Goal: Task Accomplishment & Management: Manage account settings

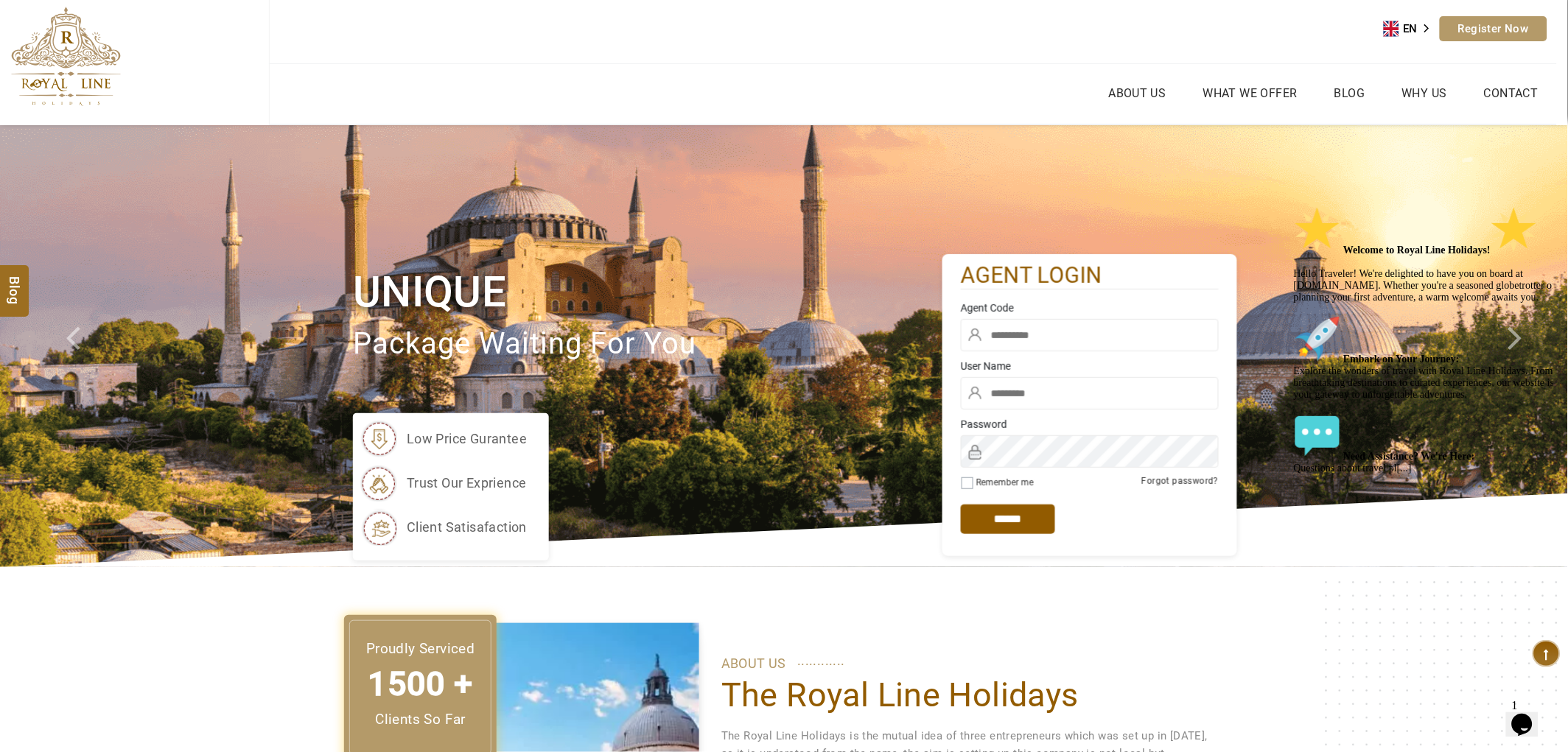
type input "***"
click at [1062, 317] on div "Agent Code" at bounding box center [1089, 329] width 280 height 58
click at [1058, 343] on input "text" at bounding box center [1090, 335] width 258 height 33
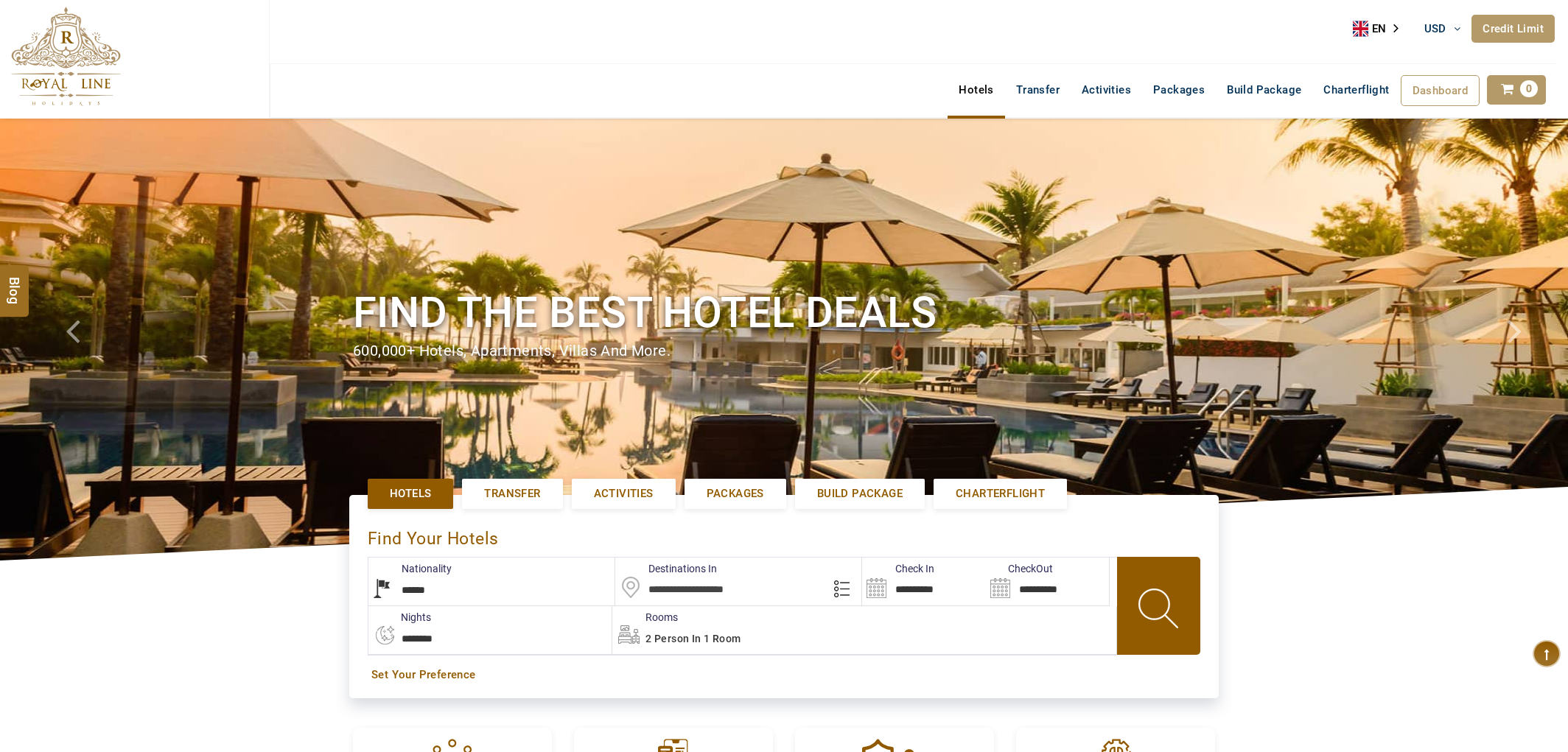
select select "******"
click at [1485, 26] on link "Credit Limit" at bounding box center [1513, 28] width 83 height 28
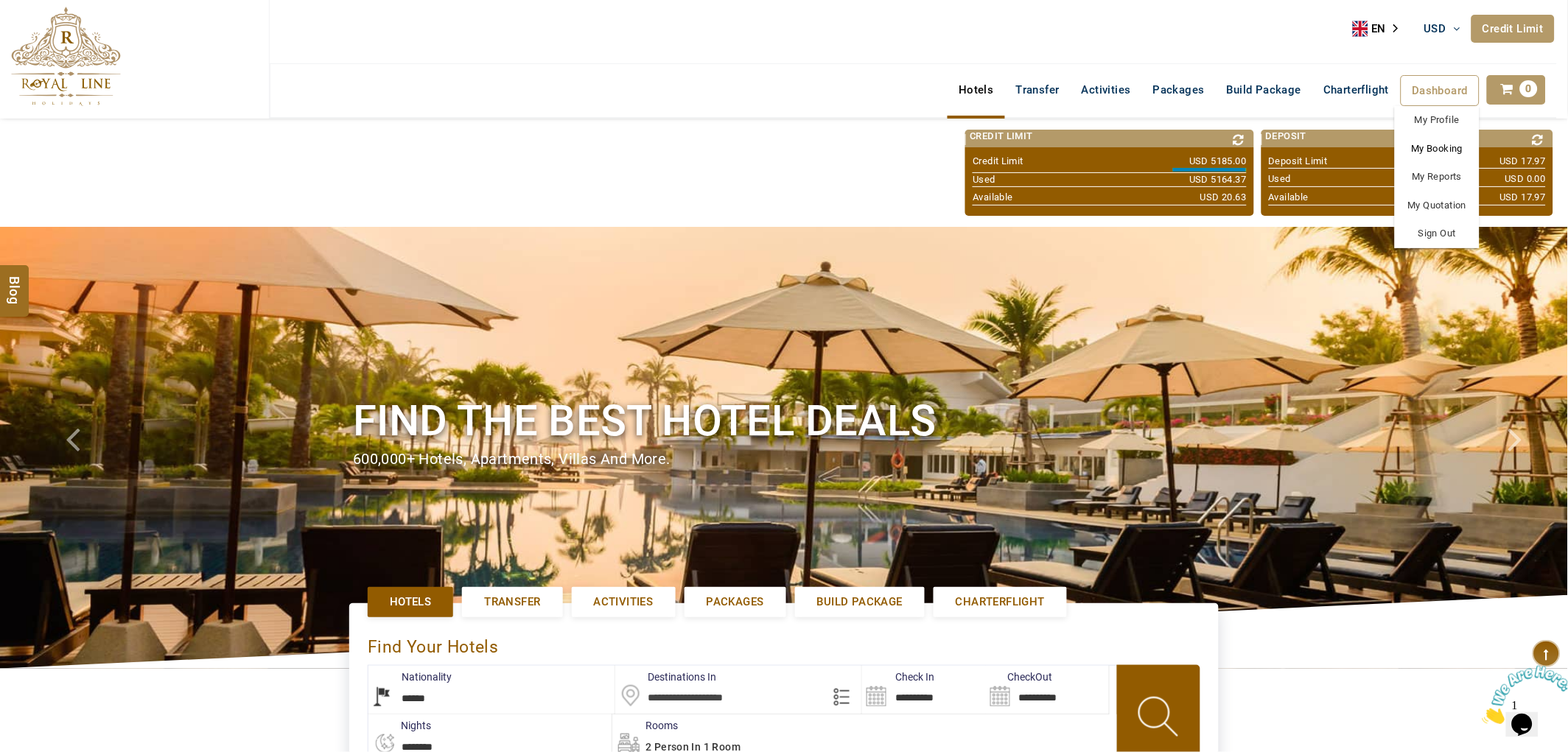
click at [1449, 149] on link "My Booking" at bounding box center [1437, 149] width 85 height 29
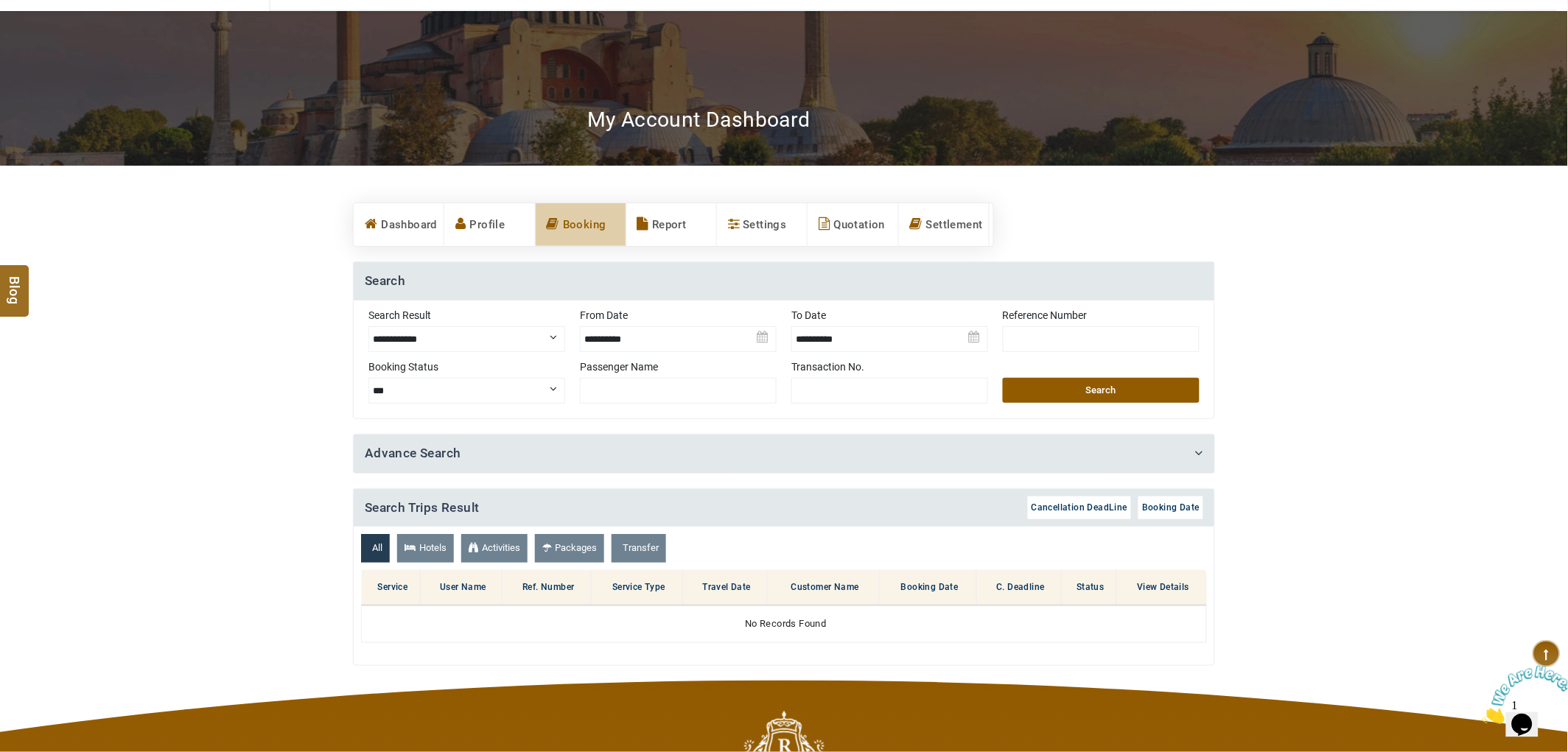
scroll to position [94, 0]
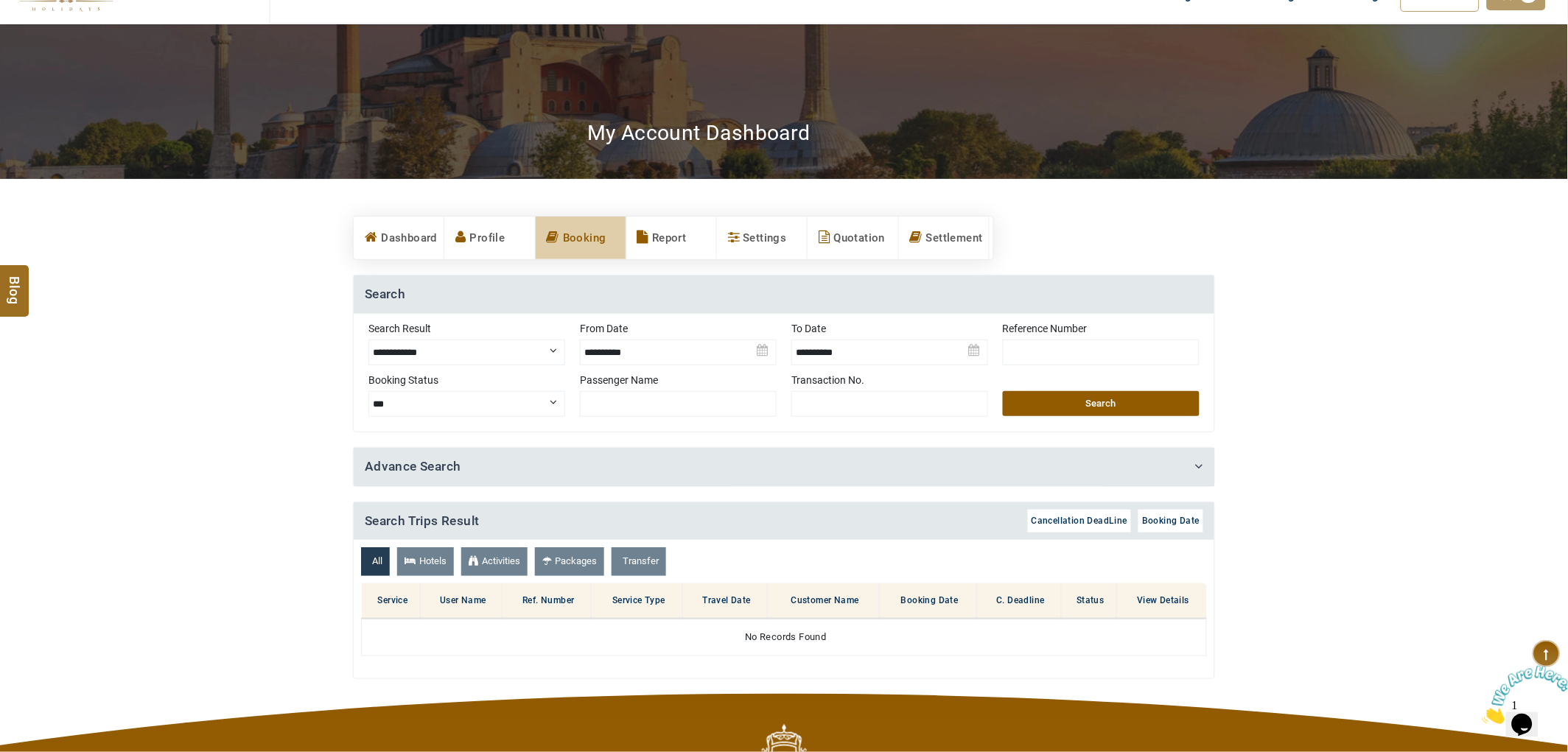
click at [496, 357] on select "**********" at bounding box center [466, 353] width 197 height 26
select select "**********"
click at [368, 340] on select "**********" at bounding box center [466, 353] width 197 height 26
click at [627, 342] on img at bounding box center [678, 347] width 197 height 52
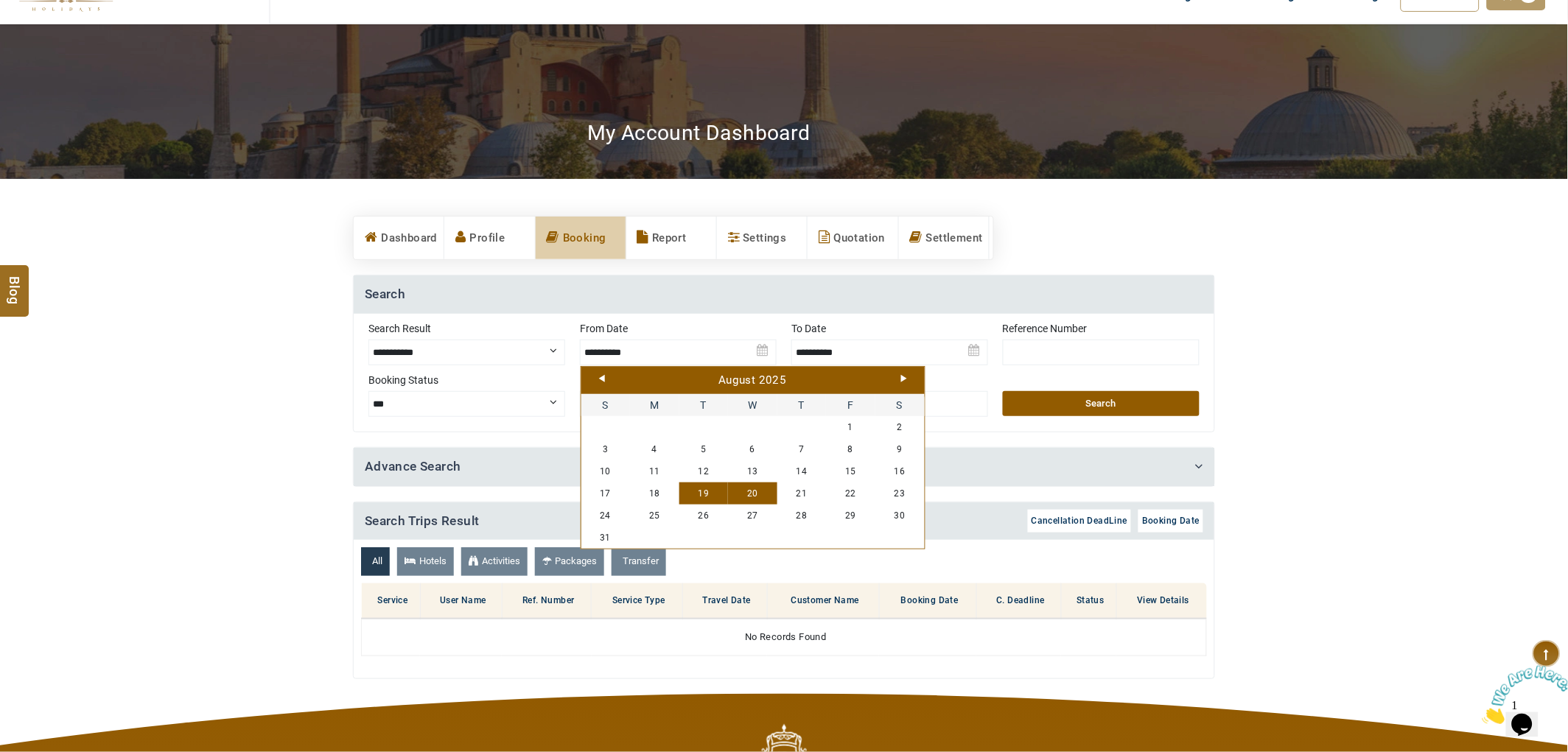
click at [691, 490] on link "19" at bounding box center [704, 493] width 49 height 22
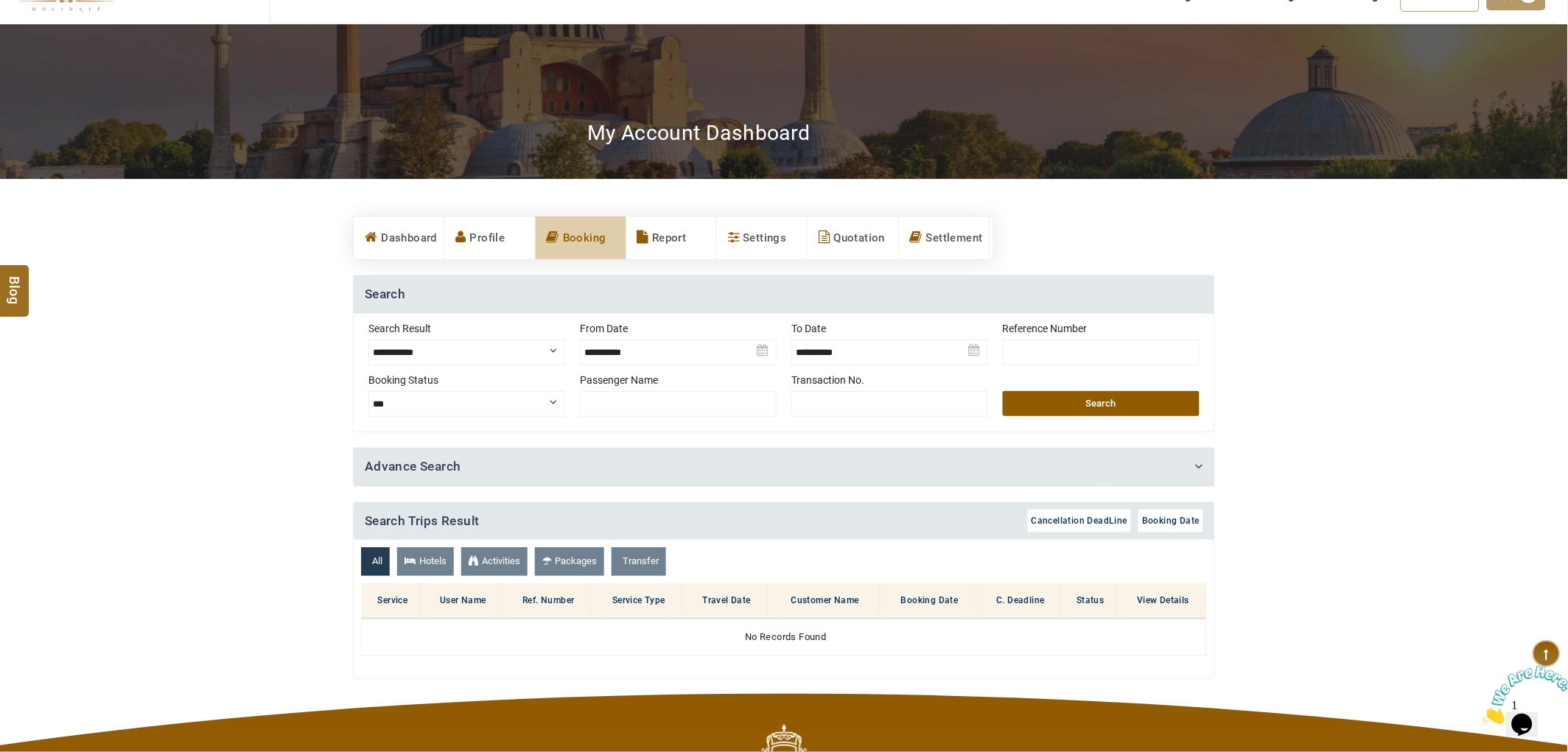
drag, startPoint x: 864, startPoint y: 369, endPoint x: 865, endPoint y: 361, distance: 8.1
click at [864, 368] on img at bounding box center [889, 347] width 197 height 52
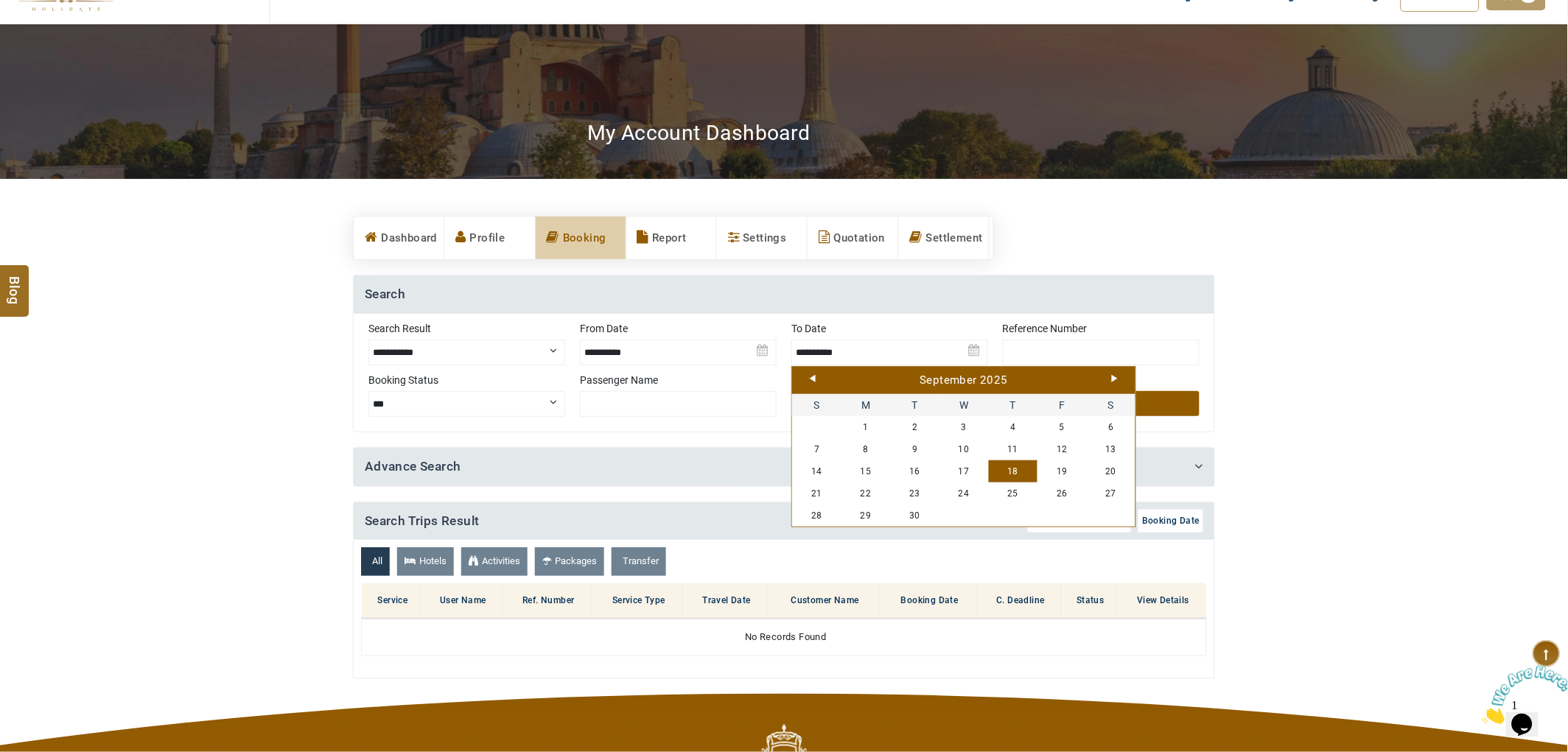
drag, startPoint x: 1123, startPoint y: 378, endPoint x: 1107, endPoint y: 373, distance: 16.8
click at [1117, 376] on div "Prev Next September 2025" at bounding box center [964, 381] width 343 height 27
click at [1107, 373] on div "September 2025" at bounding box center [964, 380] width 336 height 16
click at [1113, 373] on div "September 2025" at bounding box center [964, 380] width 336 height 16
click at [1114, 379] on link "Next" at bounding box center [1115, 379] width 6 height 8
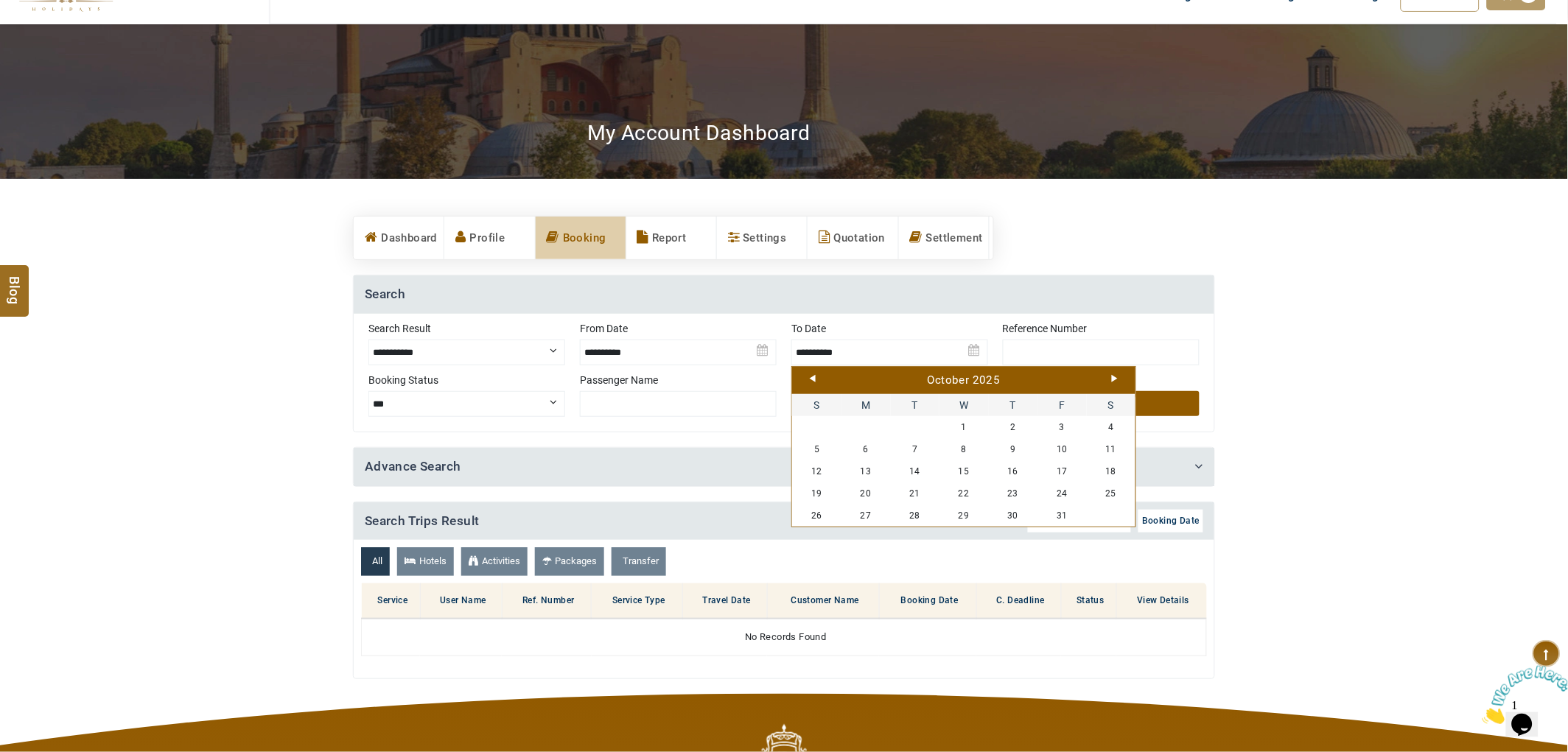
click at [1114, 379] on link "Next" at bounding box center [1115, 379] width 6 height 8
click at [1114, 377] on link "Next" at bounding box center [1115, 379] width 6 height 8
click at [1101, 508] on link "31" at bounding box center [1111, 515] width 49 height 22
type input "**********"
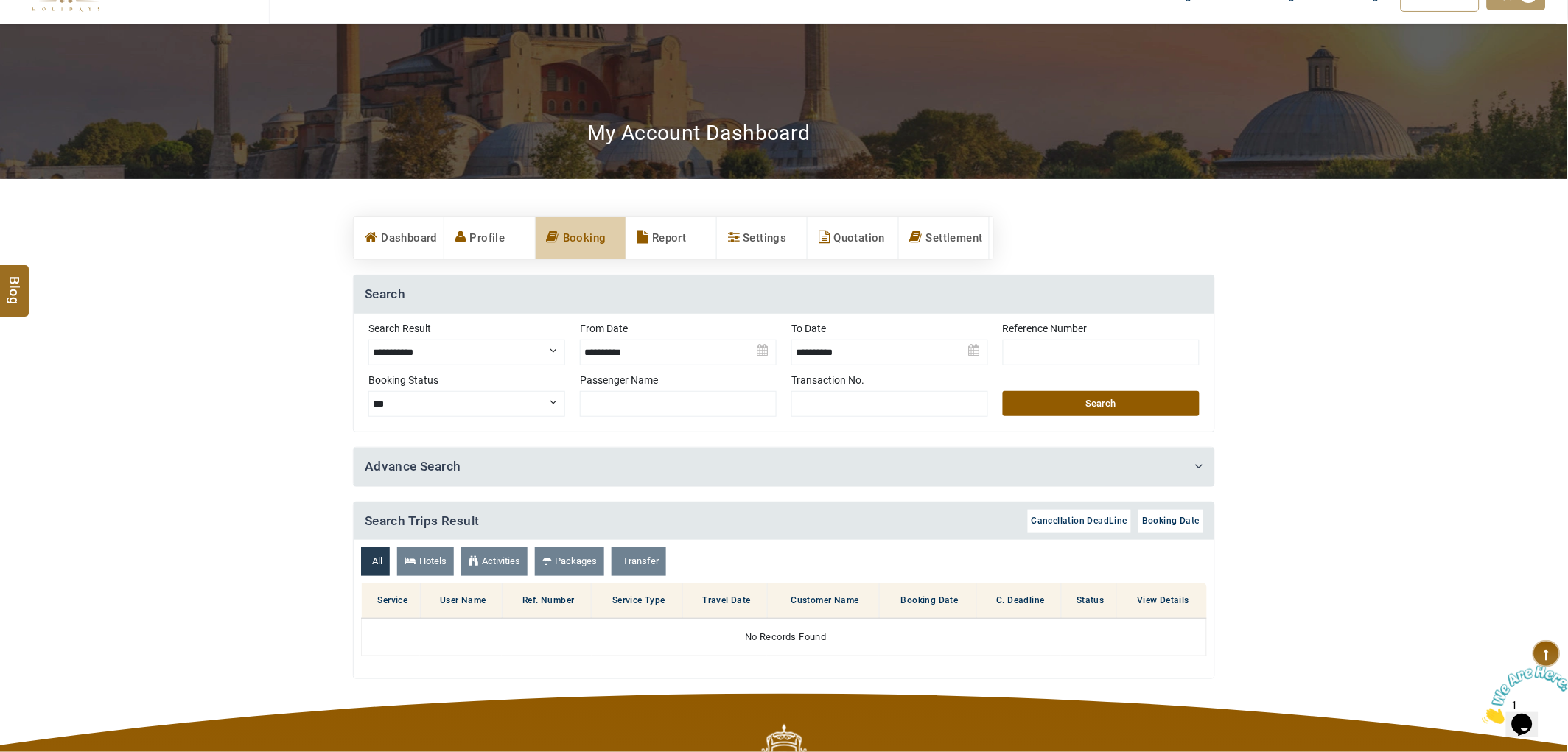
click at [1122, 401] on button "Search" at bounding box center [1100, 404] width 197 height 25
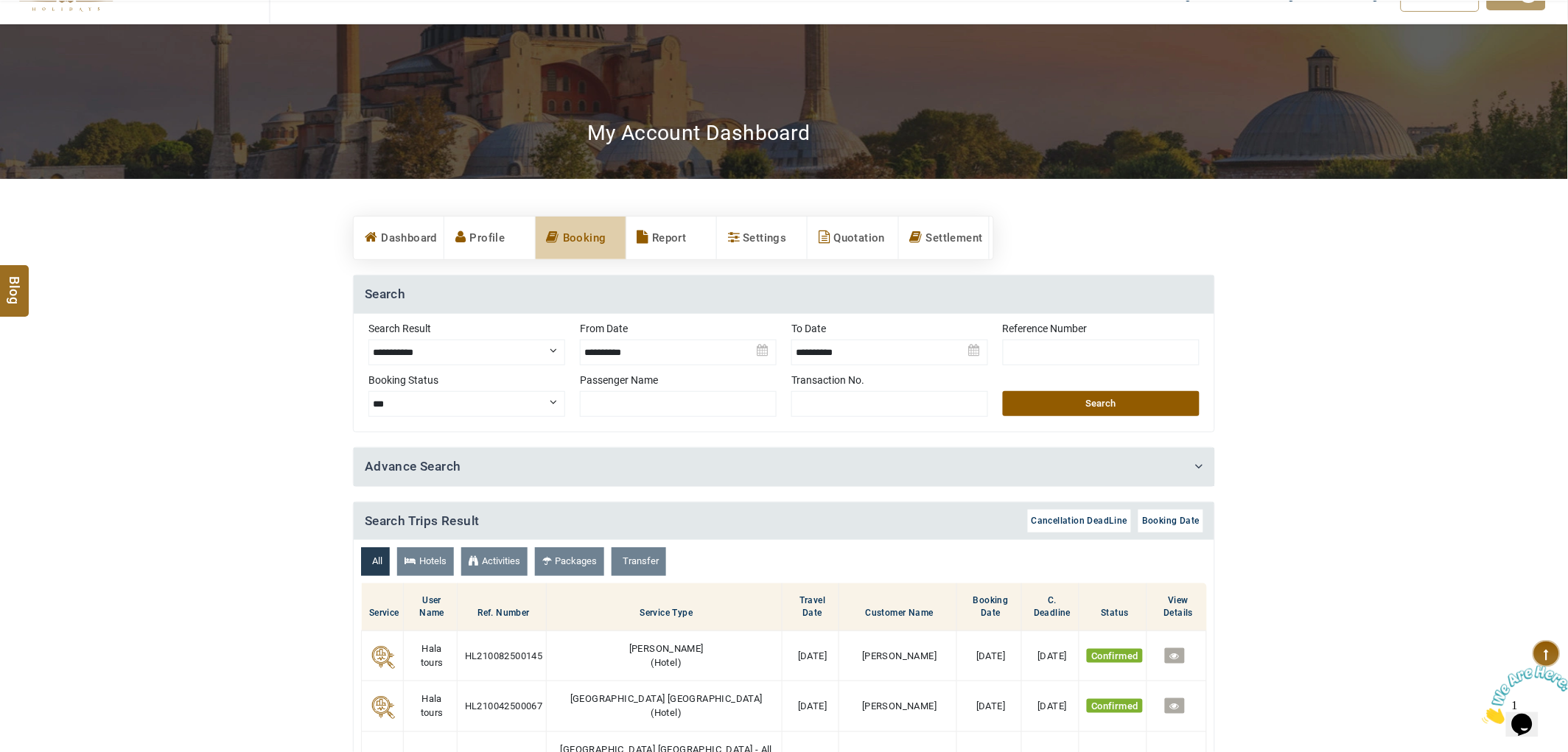
scroll to position [422, 0]
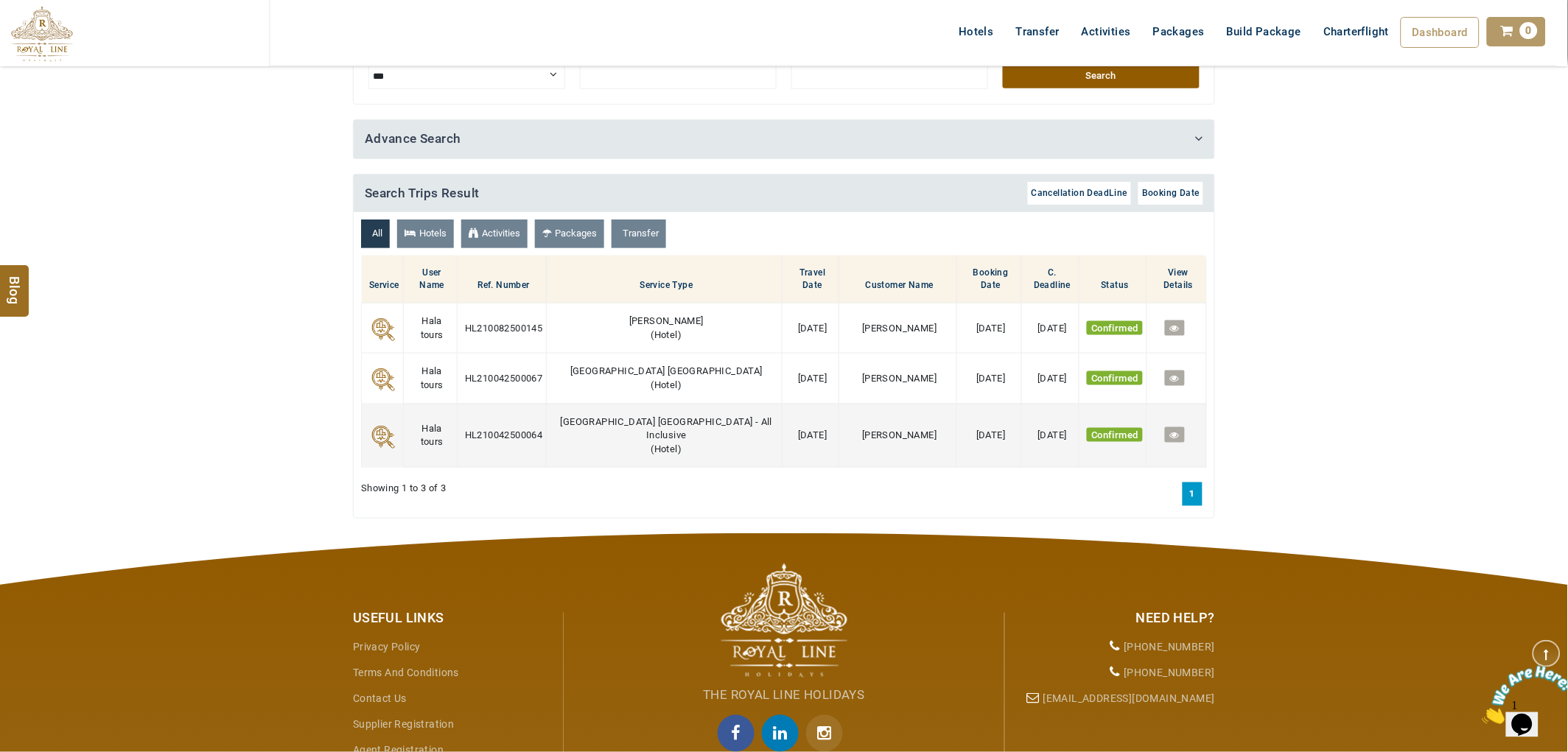
click at [1170, 429] on span at bounding box center [1175, 435] width 10 height 11
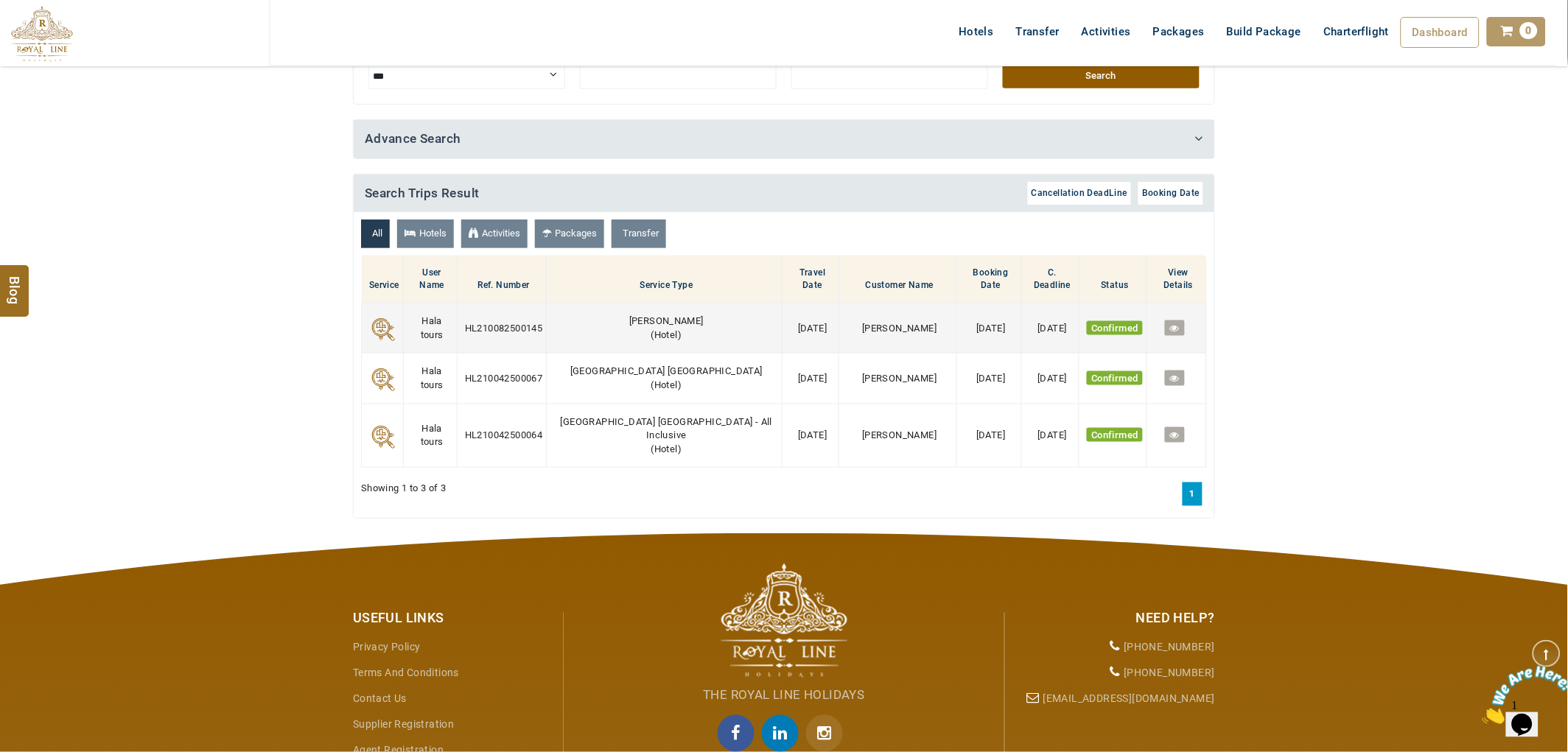
drag, startPoint x: 703, startPoint y: 302, endPoint x: 622, endPoint y: 306, distance: 81.1
click at [622, 306] on td "Evenia Rossello ( Hotel )" at bounding box center [664, 329] width 236 height 50
drag, startPoint x: 622, startPoint y: 306, endPoint x: 1180, endPoint y: 319, distance: 558.2
click at [1180, 320] on link at bounding box center [1175, 328] width 20 height 15
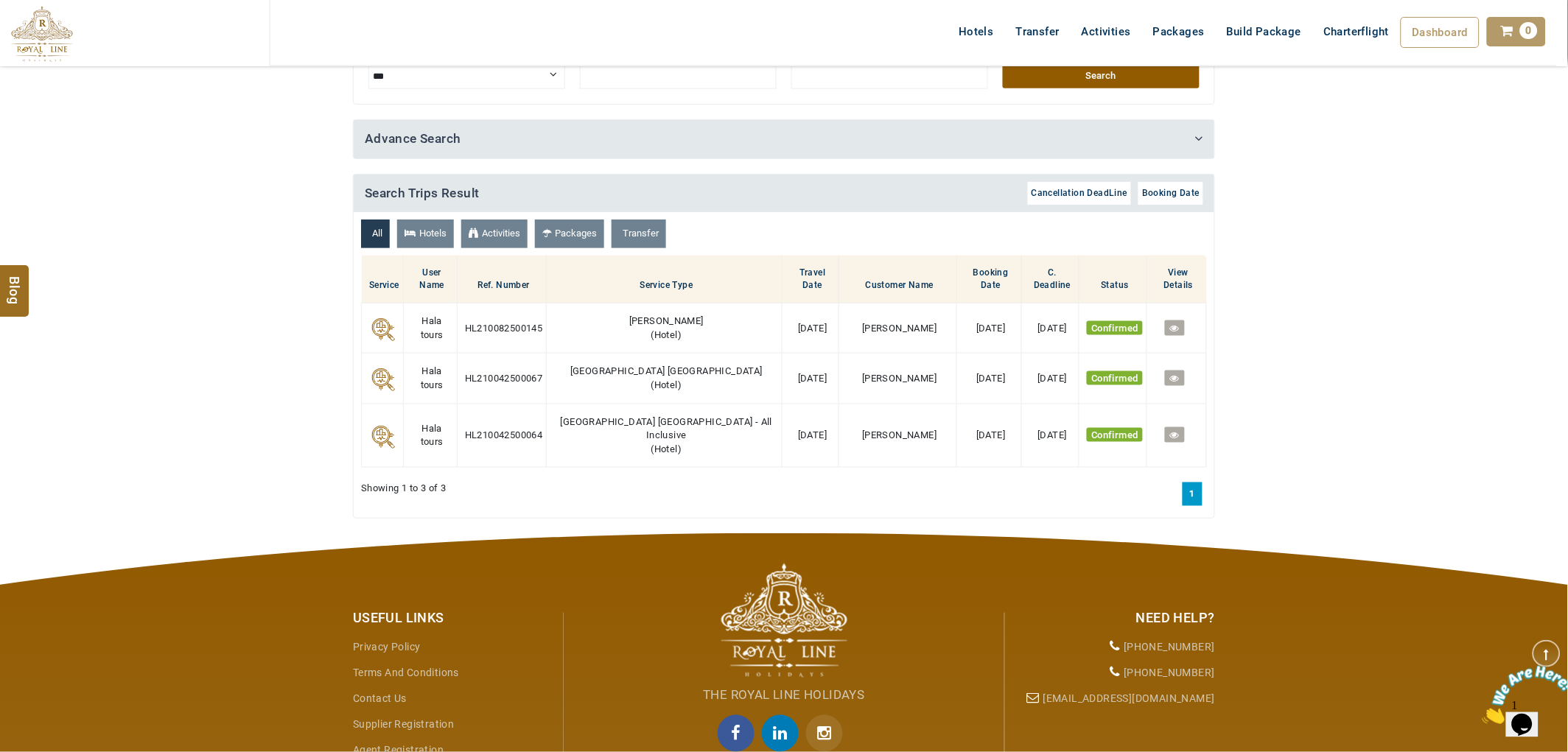
click at [1128, 83] on header "HALA TOURS USD AED AED EUR € USD $ INR ₹ THB ฿ IDR Rp BHD BHD TRY ₺ Credit Limi…" at bounding box center [784, 52] width 1568 height 103
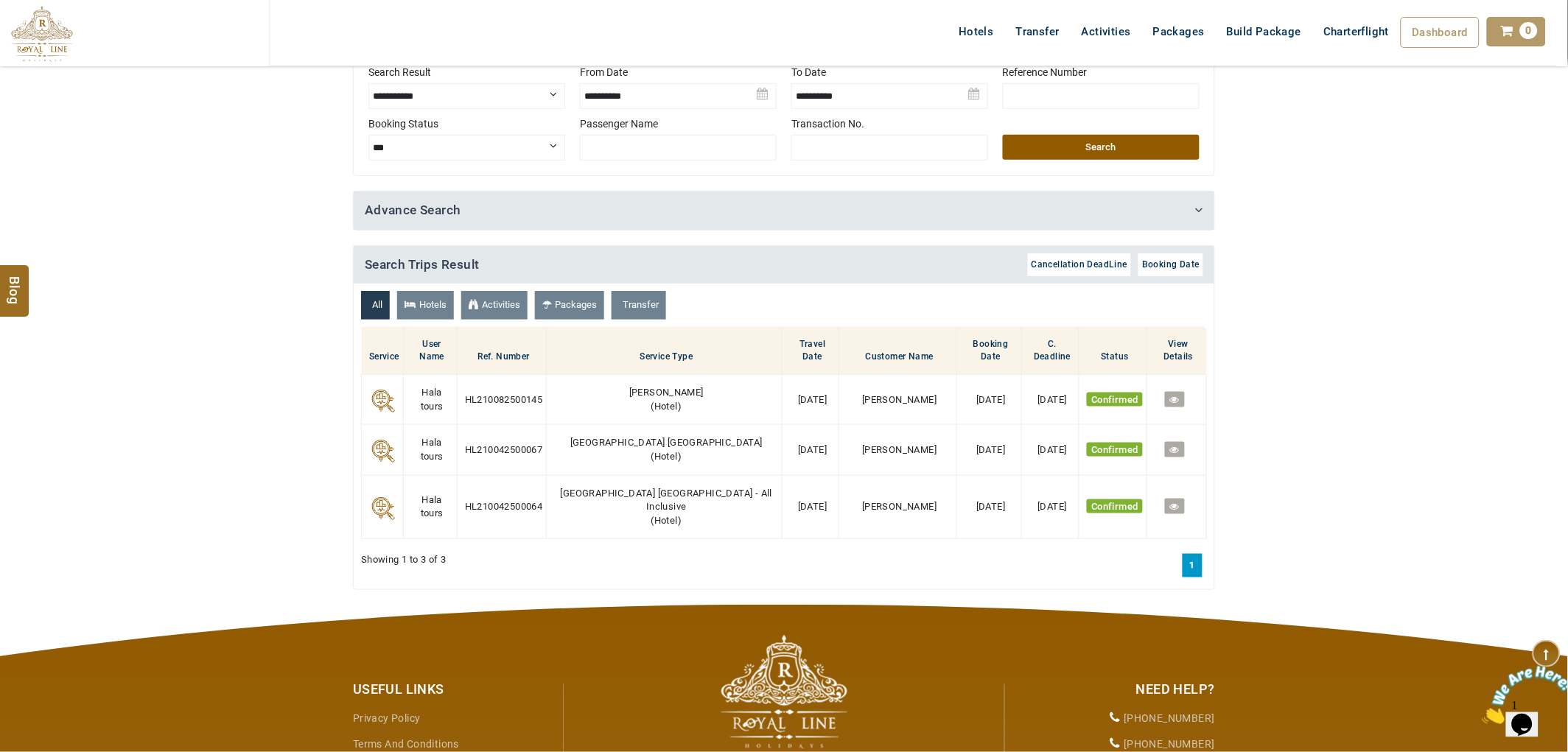
scroll to position [259, 0]
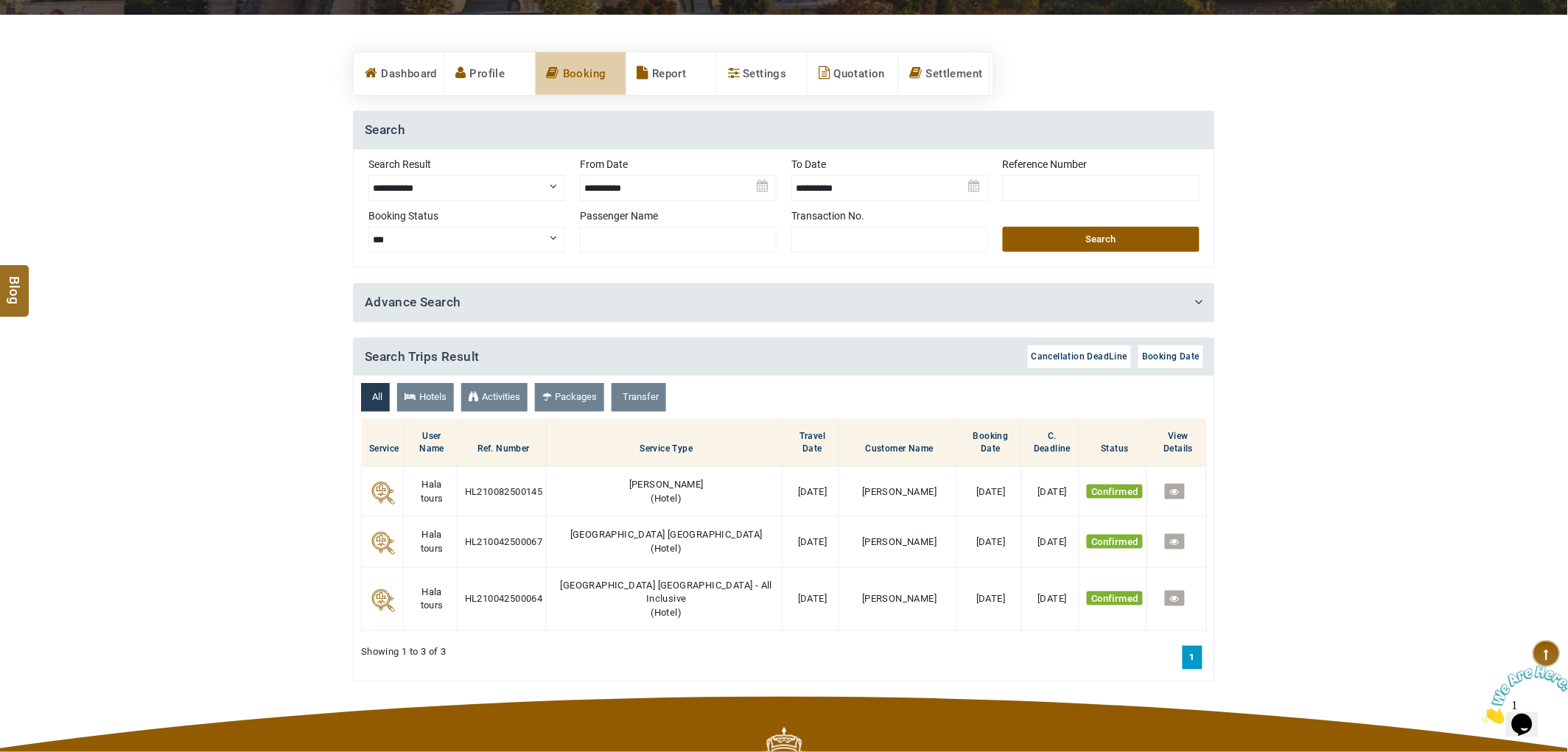
click at [1109, 247] on button "Search" at bounding box center [1100, 239] width 197 height 25
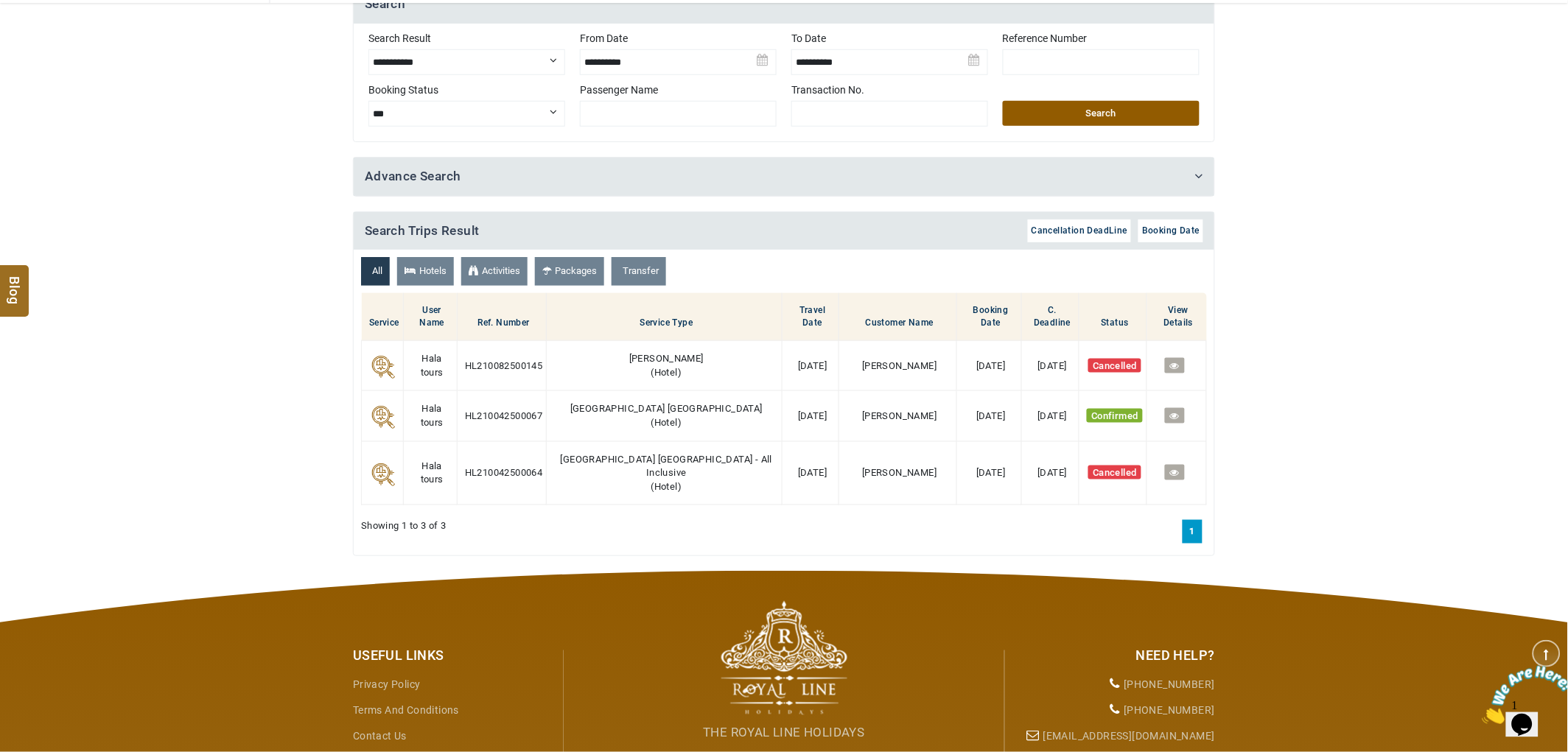
scroll to position [504, 0]
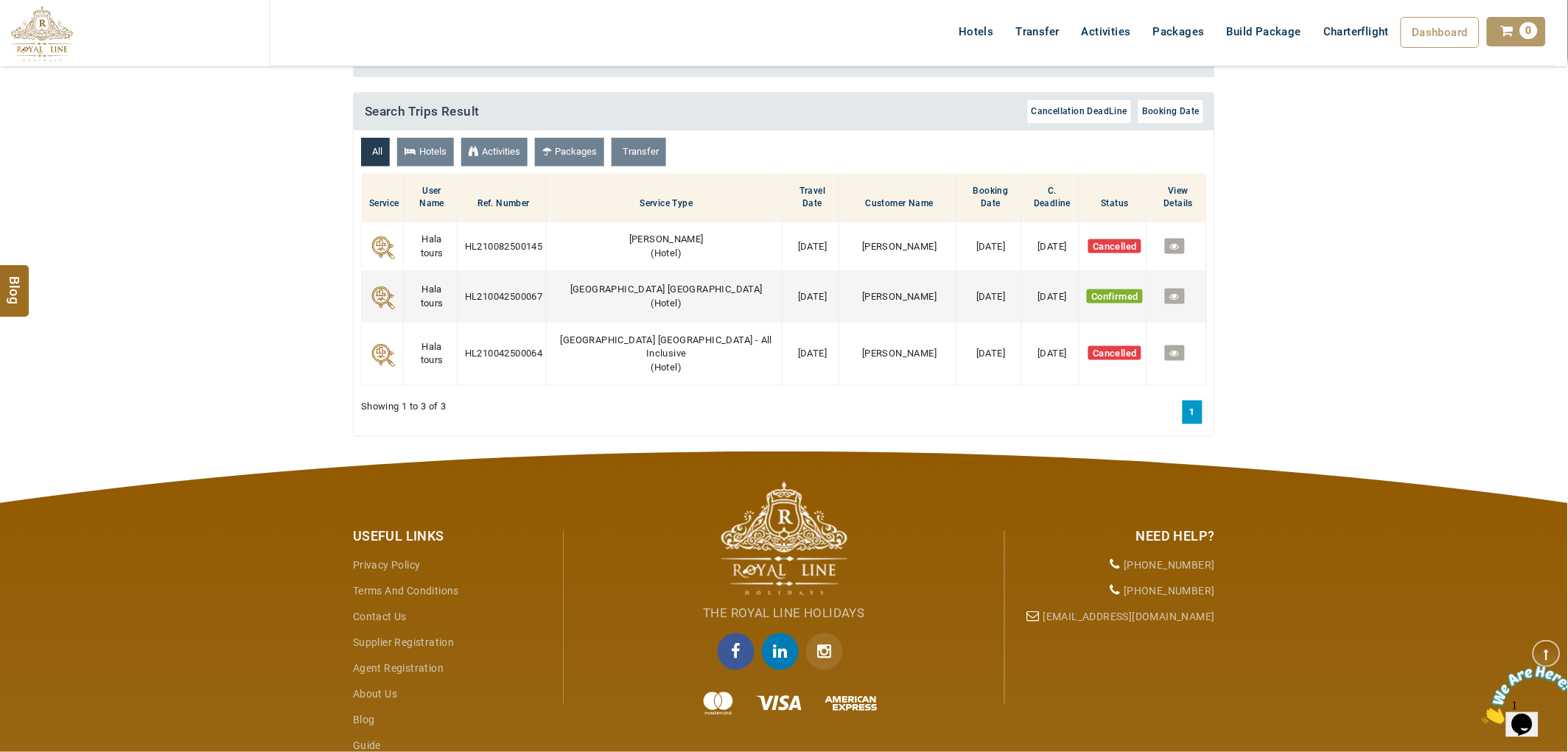
click at [1175, 291] on icon at bounding box center [1175, 296] width 10 height 10
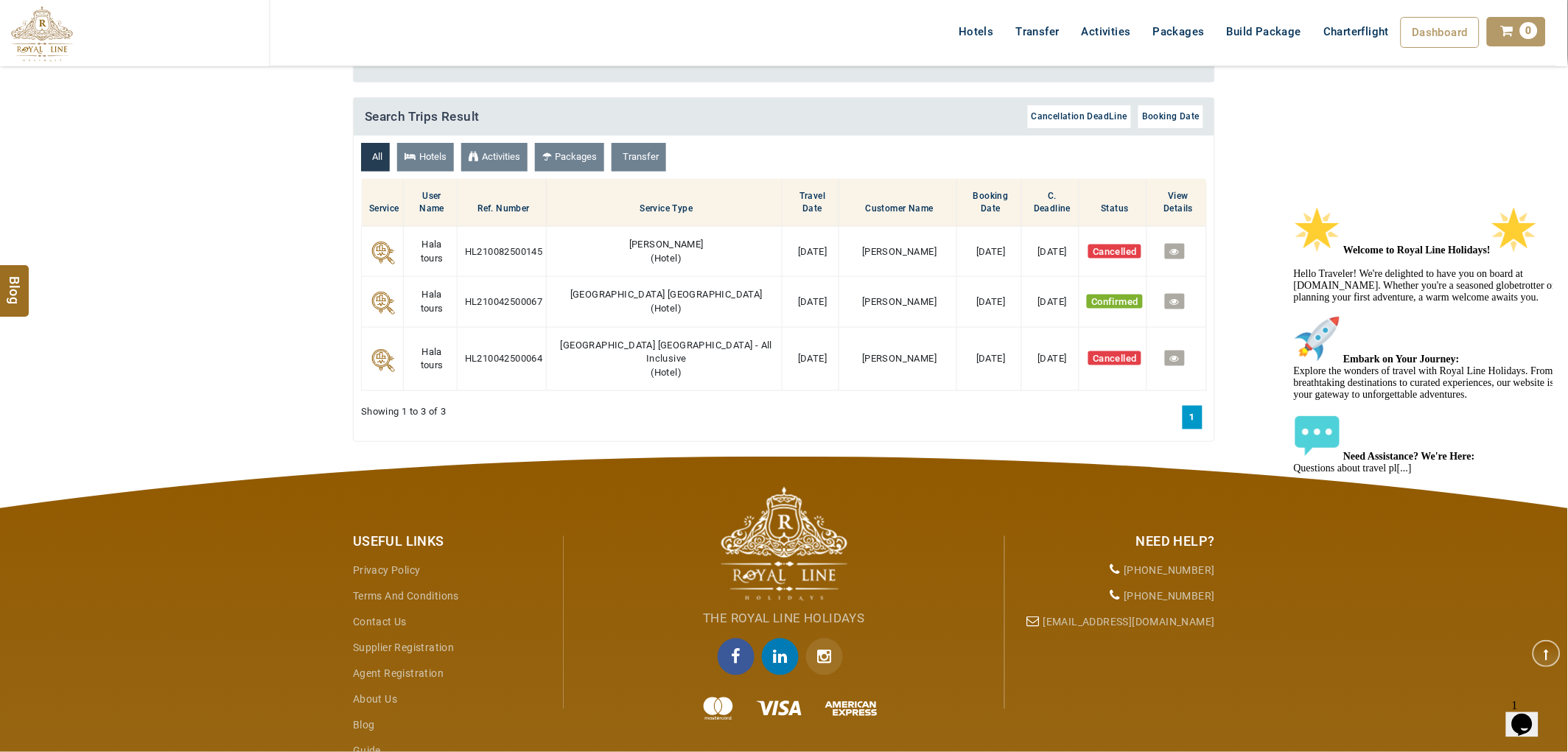
scroll to position [0, 0]
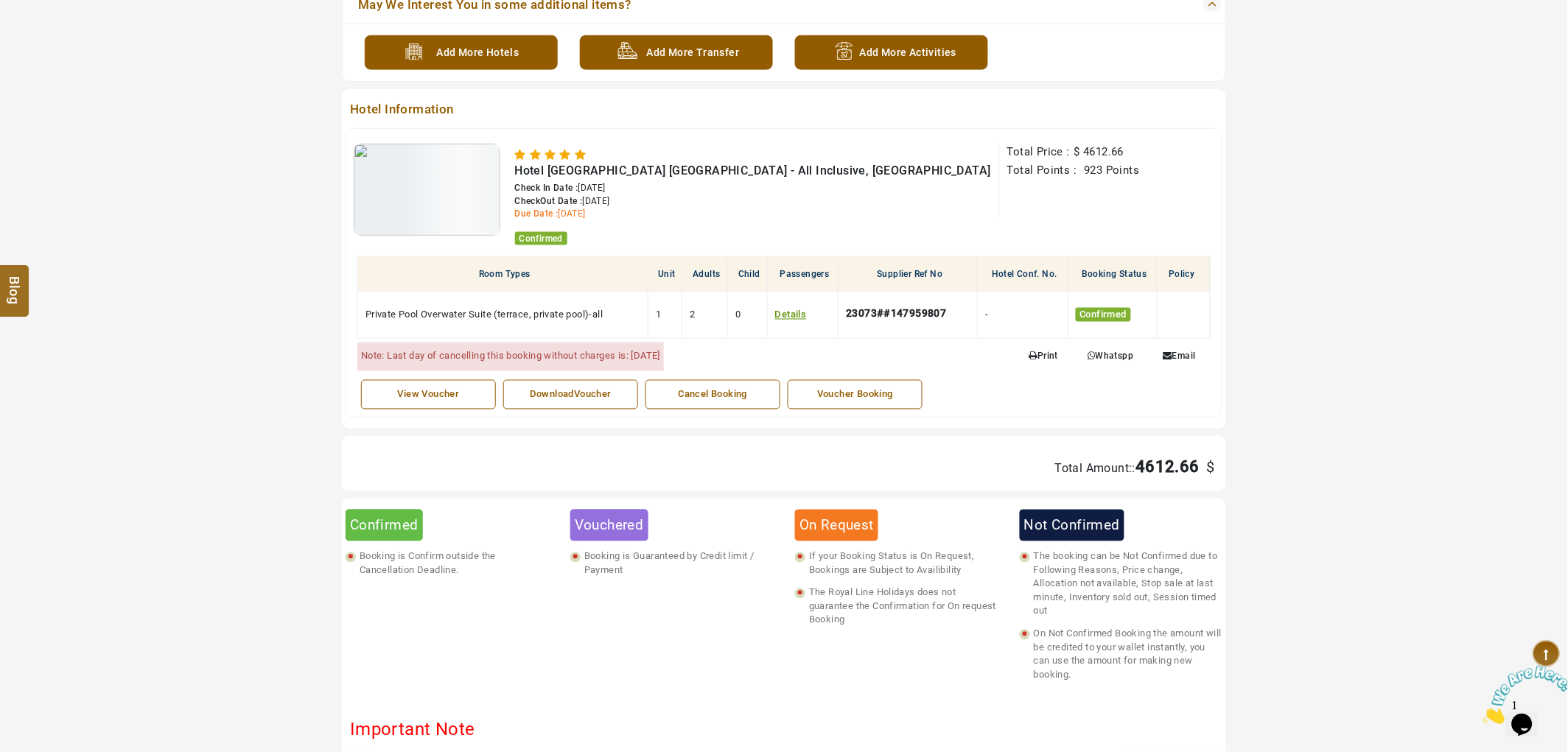
click at [755, 395] on div "Cancel Booking" at bounding box center [713, 395] width 118 height 14
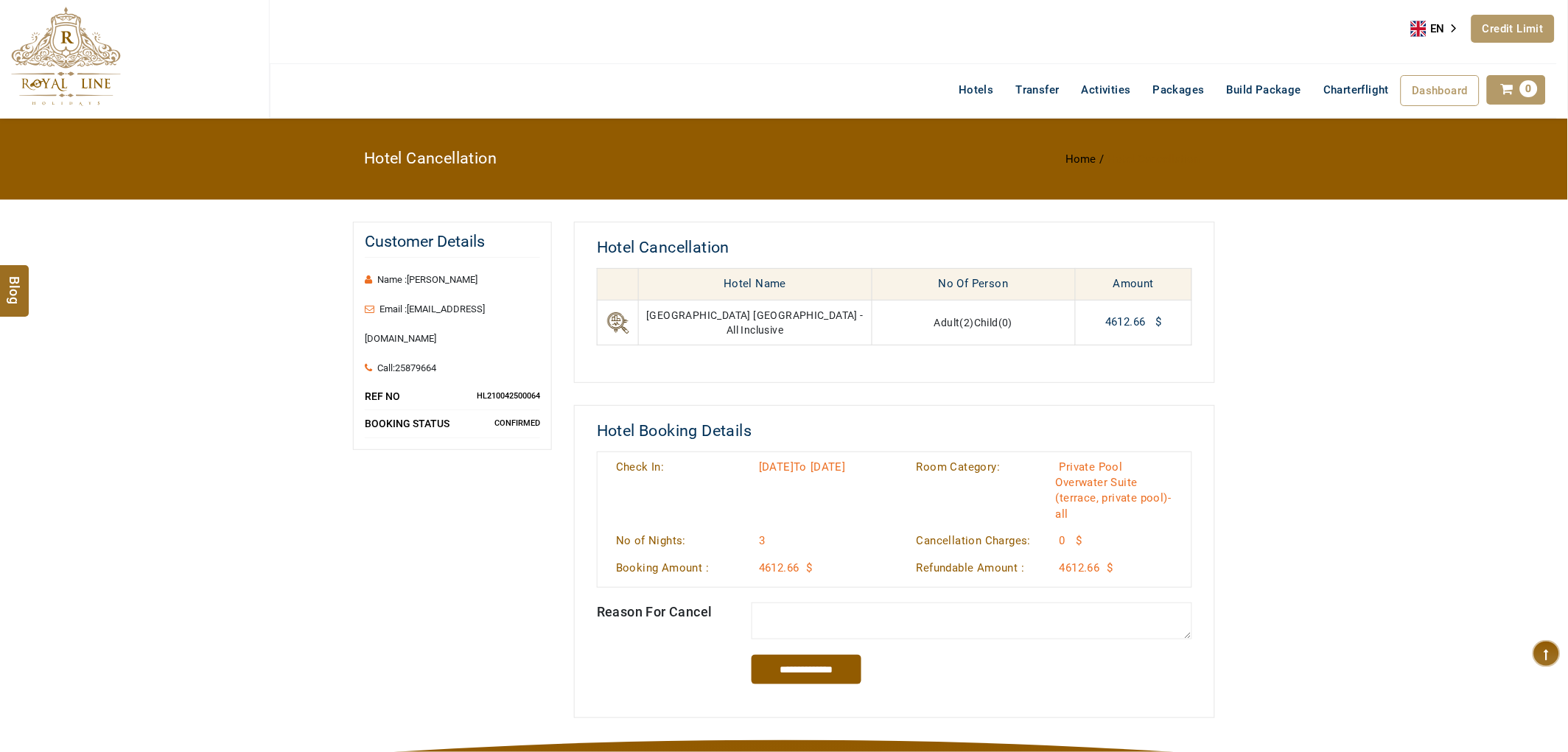
click at [919, 605] on textarea at bounding box center [972, 621] width 442 height 37
click at [833, 612] on textarea at bounding box center [972, 621] width 442 height 37
click at [912, 610] on textarea at bounding box center [972, 621] width 442 height 37
type textarea "**********"
click at [811, 678] on input "**********" at bounding box center [807, 669] width 111 height 30
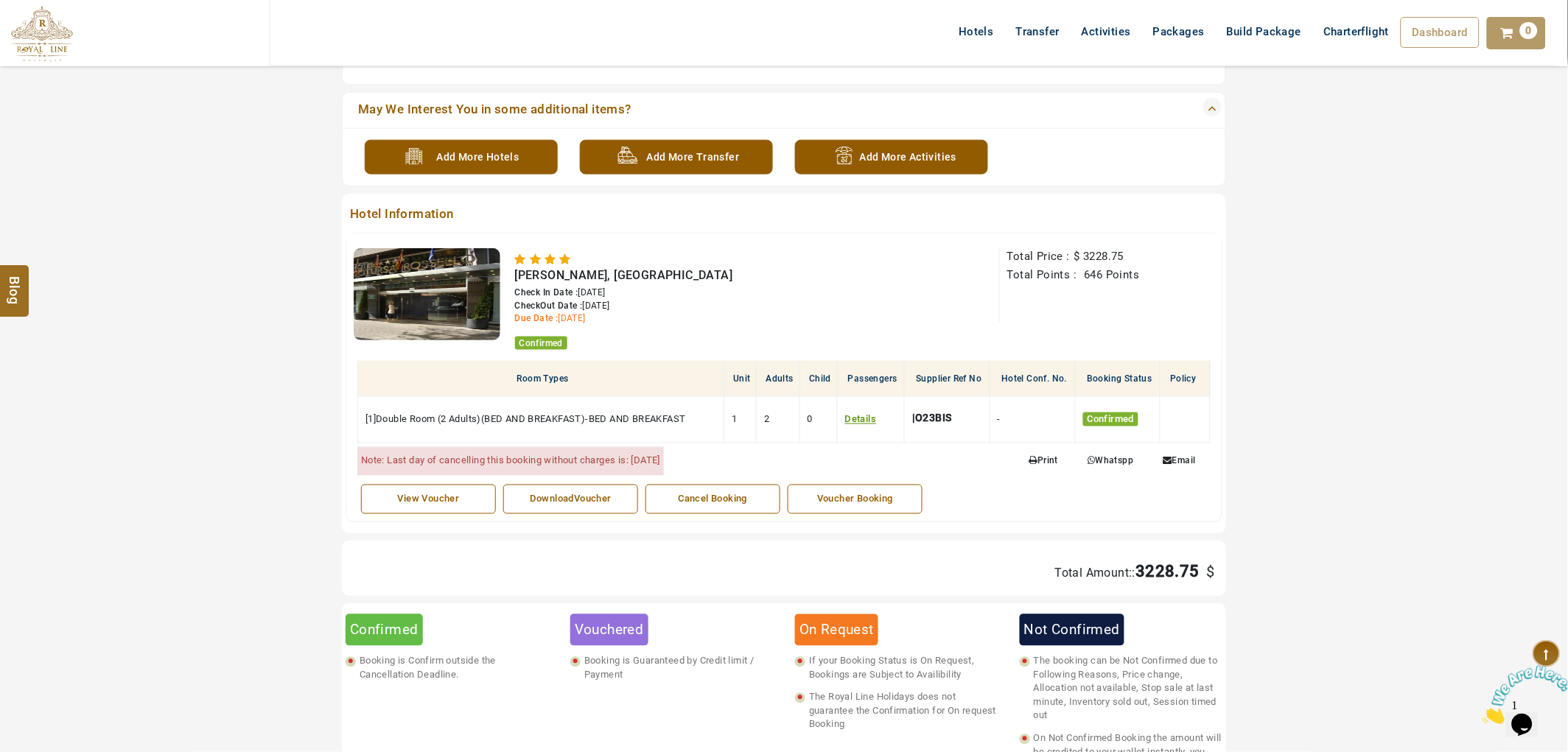
click at [738, 494] on div "Cancel Booking" at bounding box center [713, 500] width 118 height 14
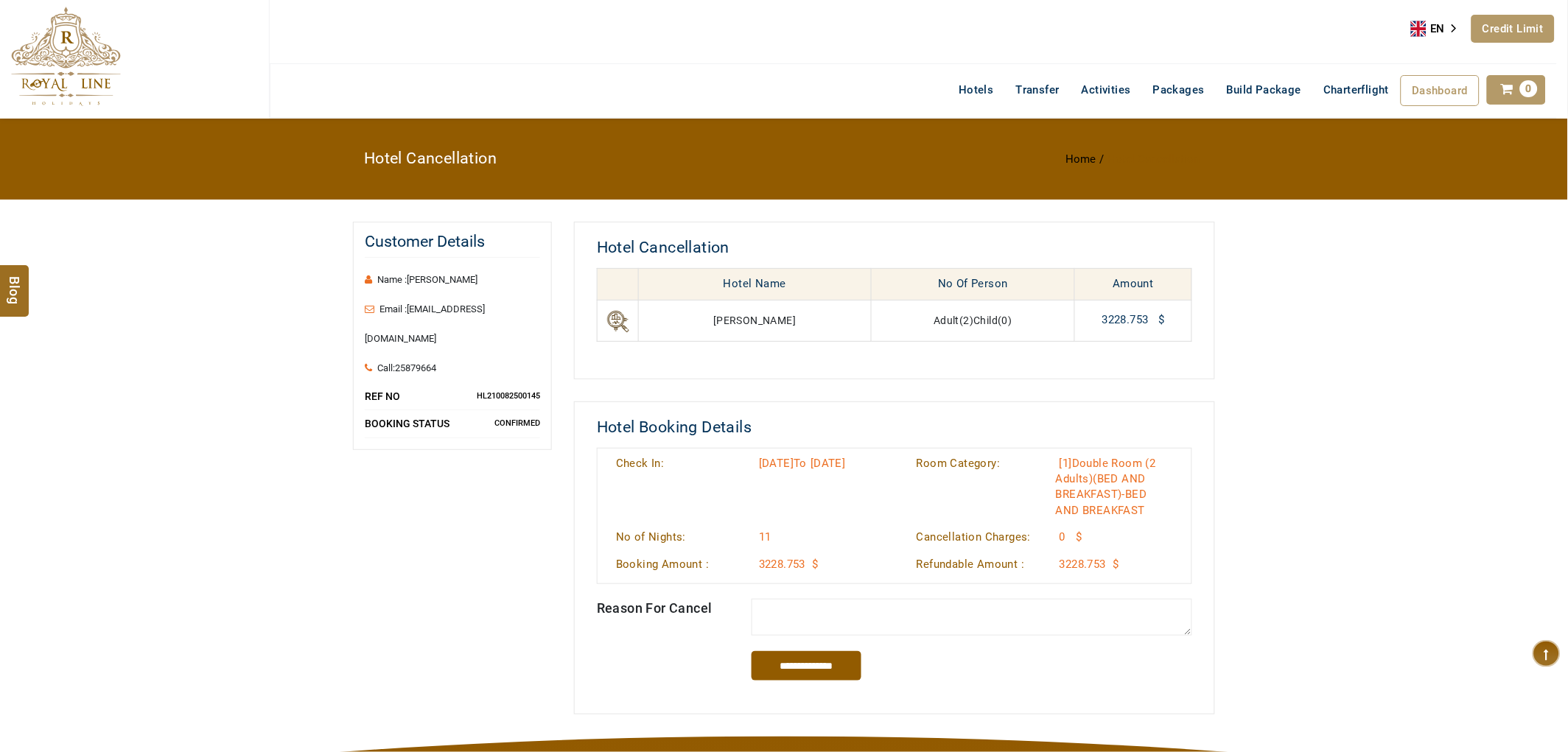
click at [878, 616] on textarea at bounding box center [972, 617] width 442 height 37
type textarea "**********"
click at [809, 669] on input "**********" at bounding box center [807, 665] width 111 height 30
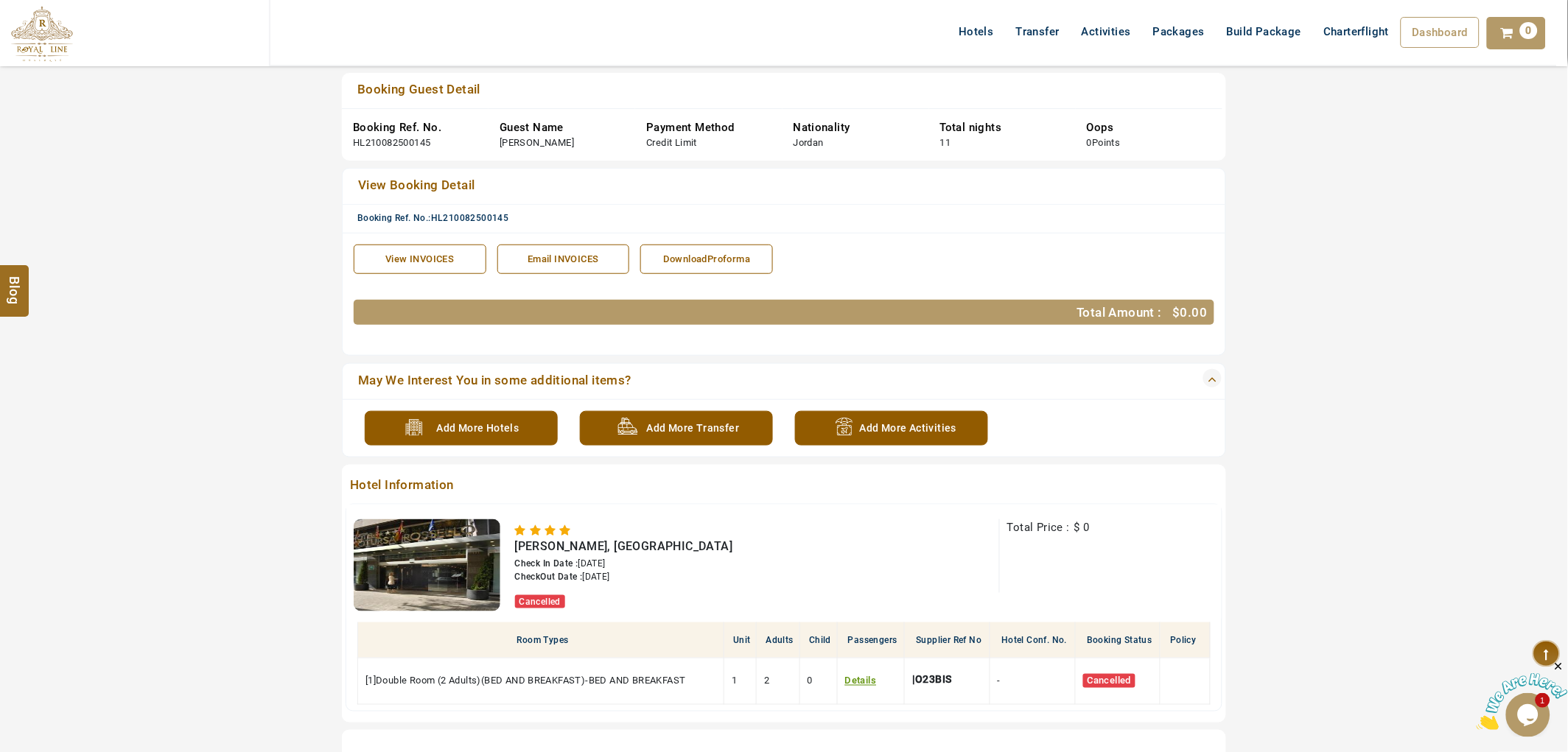
scroll to position [164, 0]
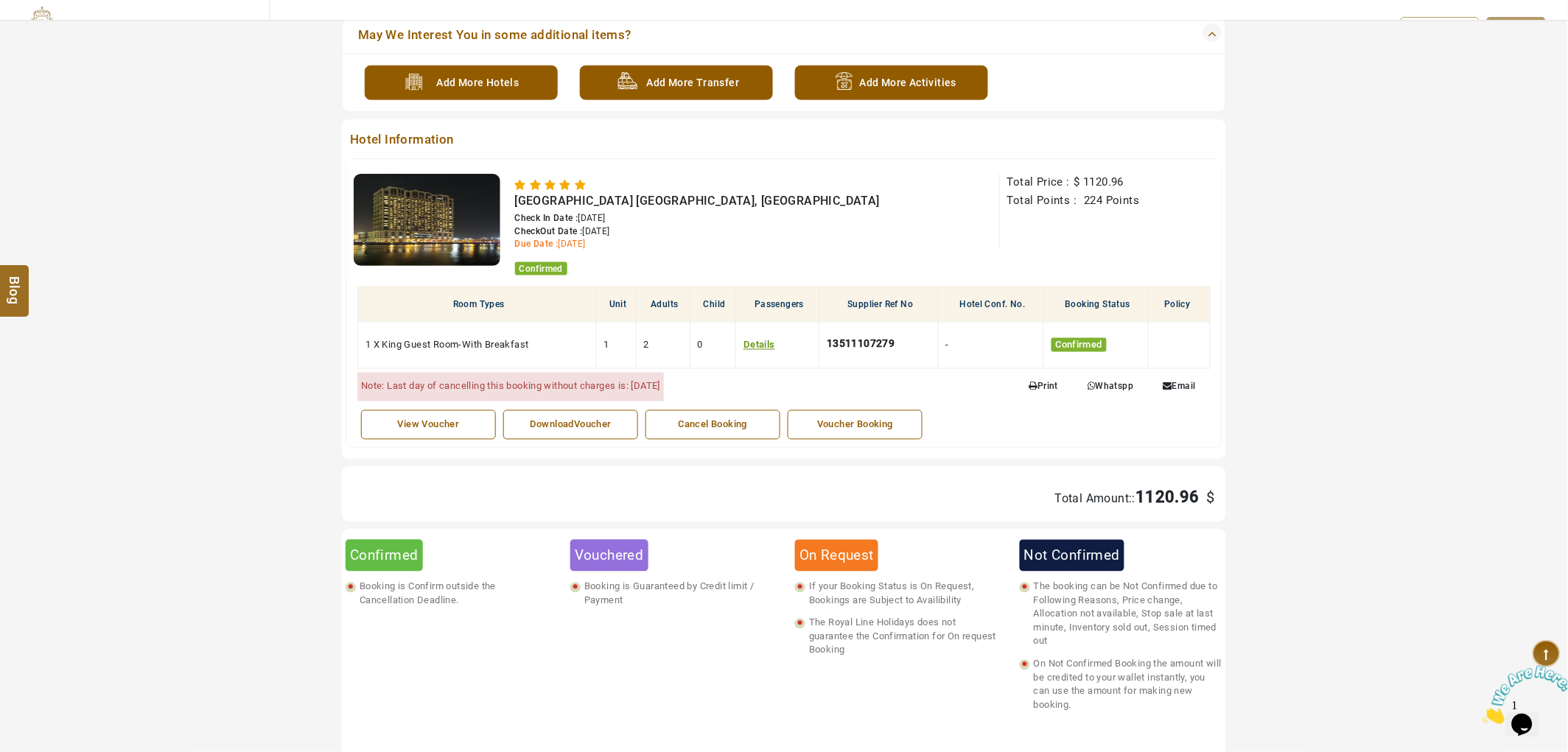
scroll to position [572, 0]
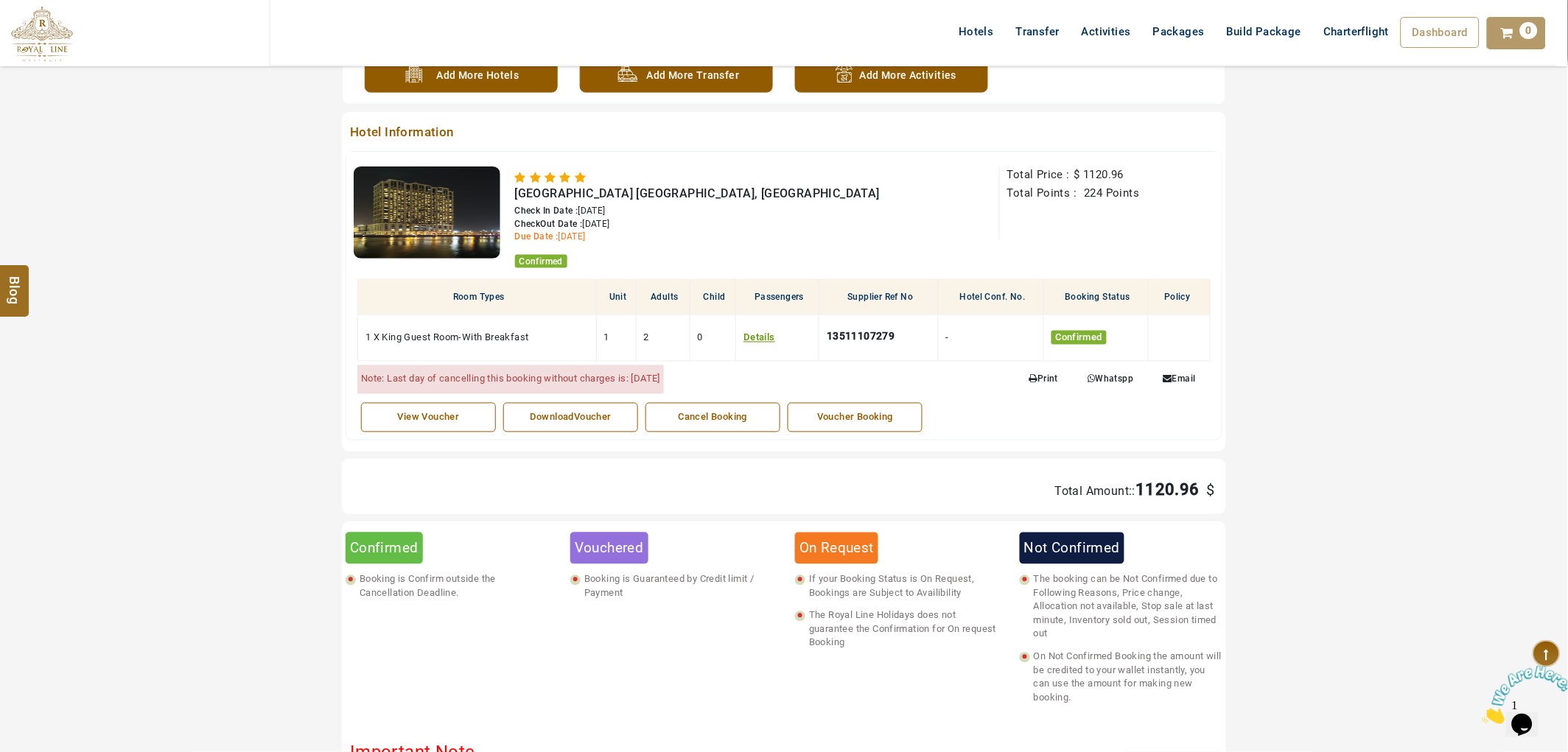
click at [731, 418] on div "Cancel Booking" at bounding box center [713, 418] width 118 height 14
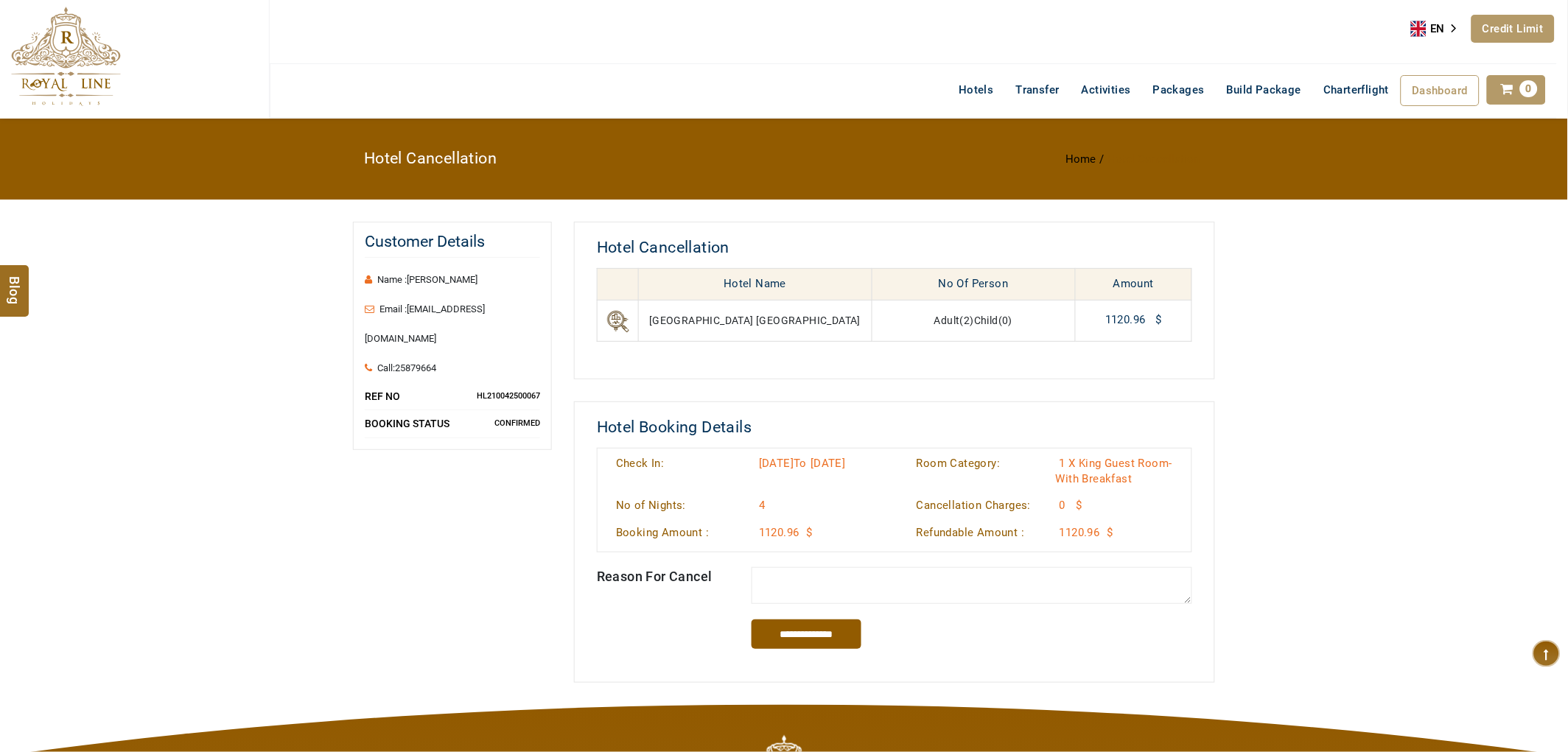
click at [942, 587] on textarea at bounding box center [972, 586] width 442 height 37
type textarea "**********"
click at [792, 642] on input "**********" at bounding box center [807, 634] width 111 height 30
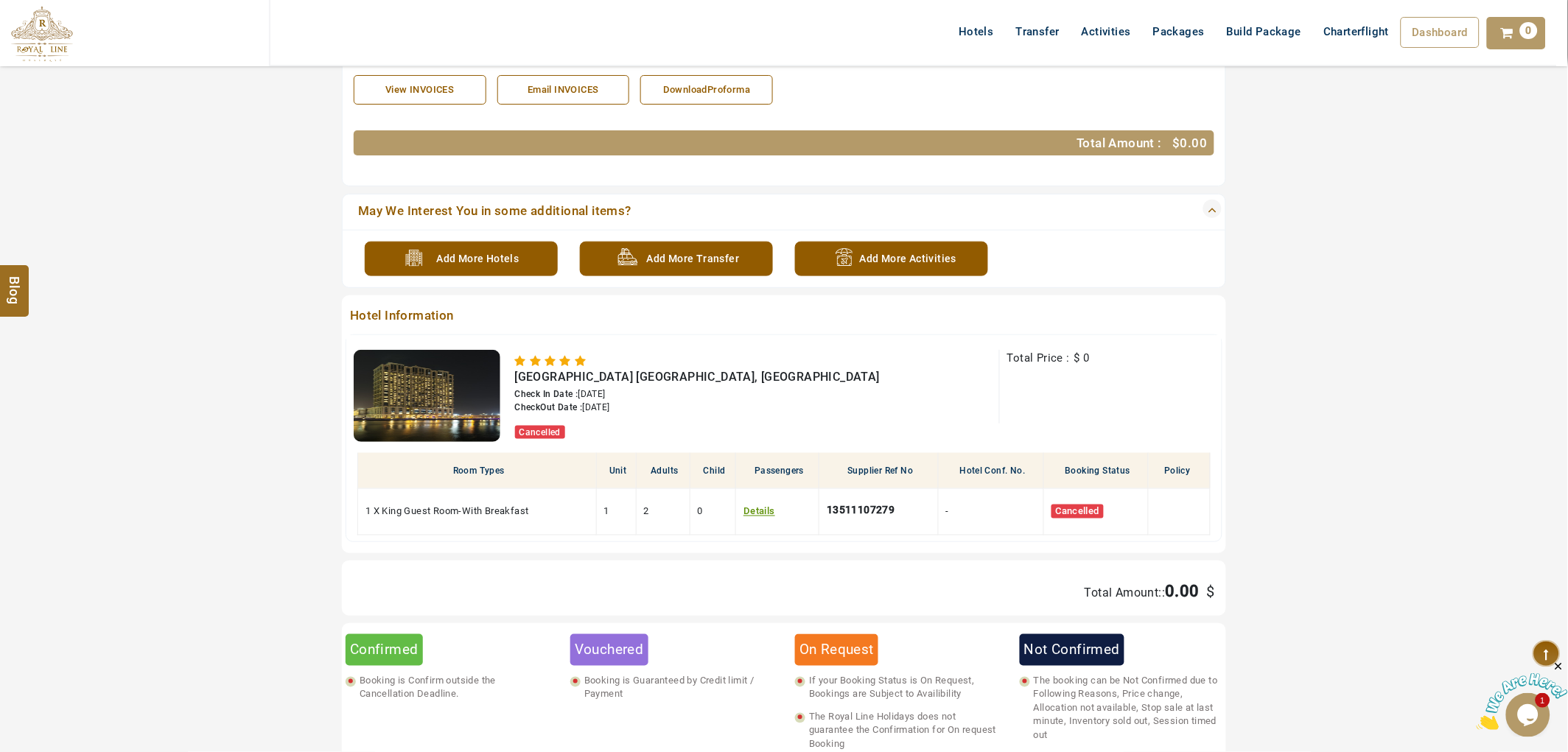
scroll to position [409, 0]
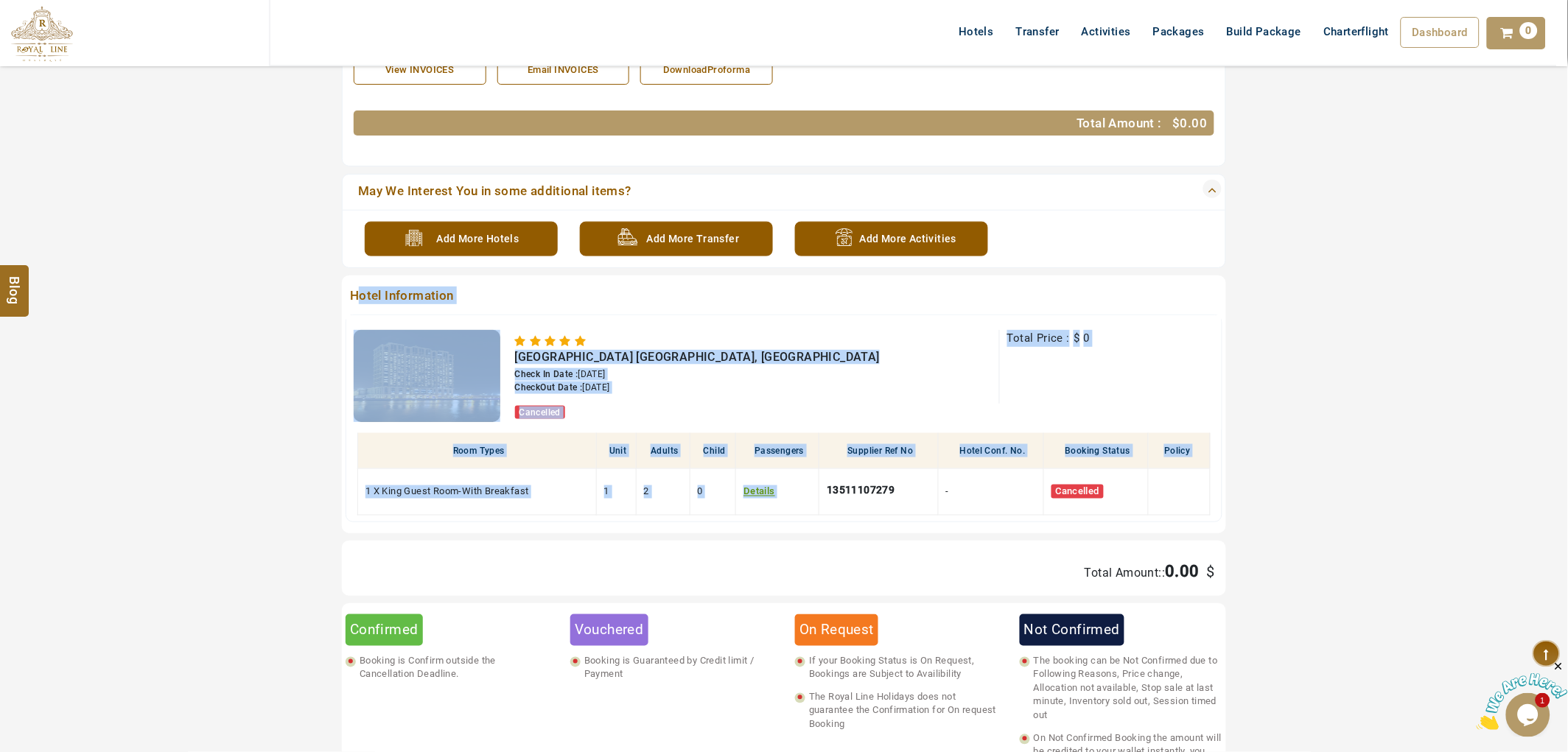
drag, startPoint x: 928, startPoint y: 502, endPoint x: 357, endPoint y: 289, distance: 609.4
click at [357, 289] on div "Hotel Information Hilton Dubai Al Habtoor City, Dubai Check In Date : 30/01/202…" at bounding box center [783, 404] width 884 height 258
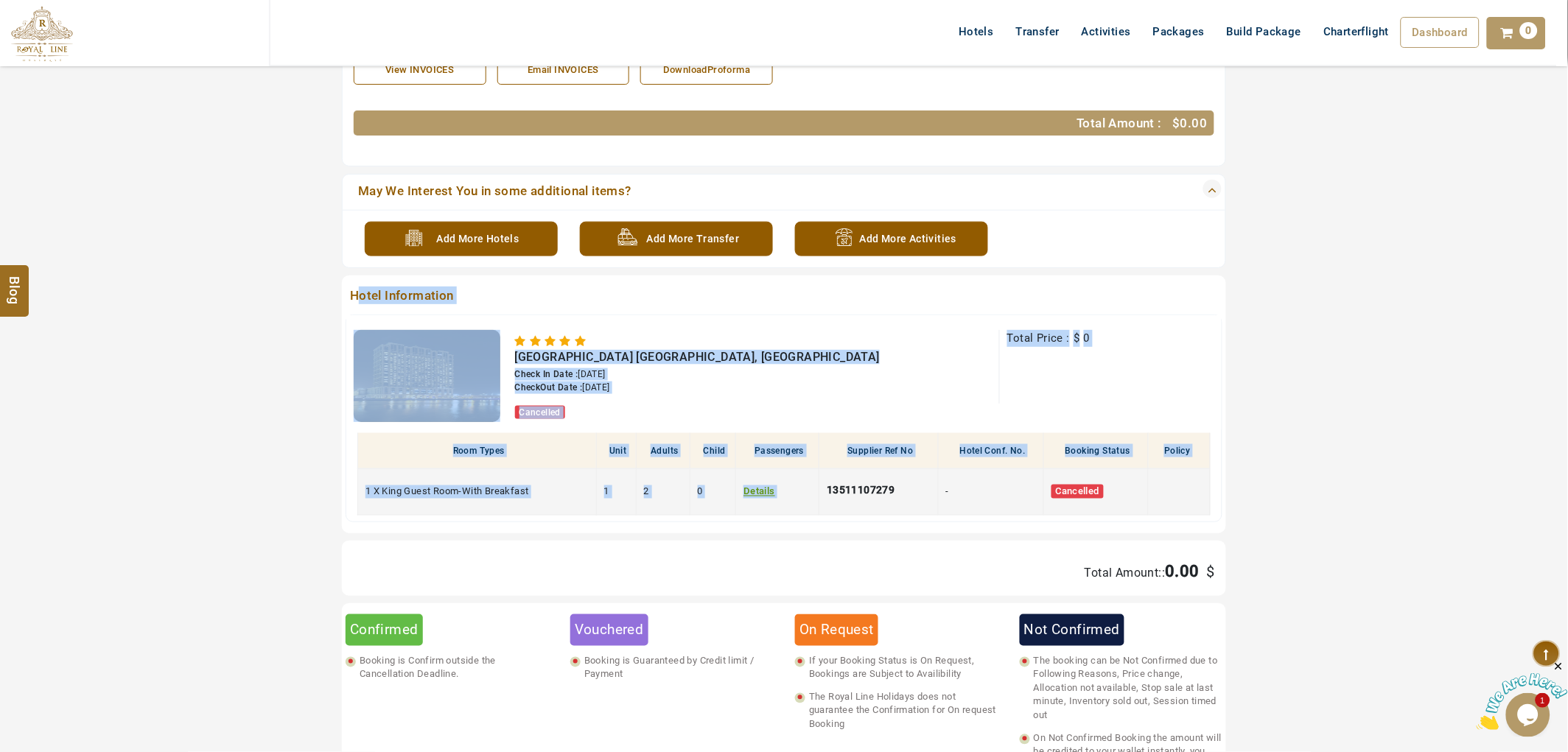
click at [873, 469] on td "13511107279" at bounding box center [879, 491] width 118 height 46
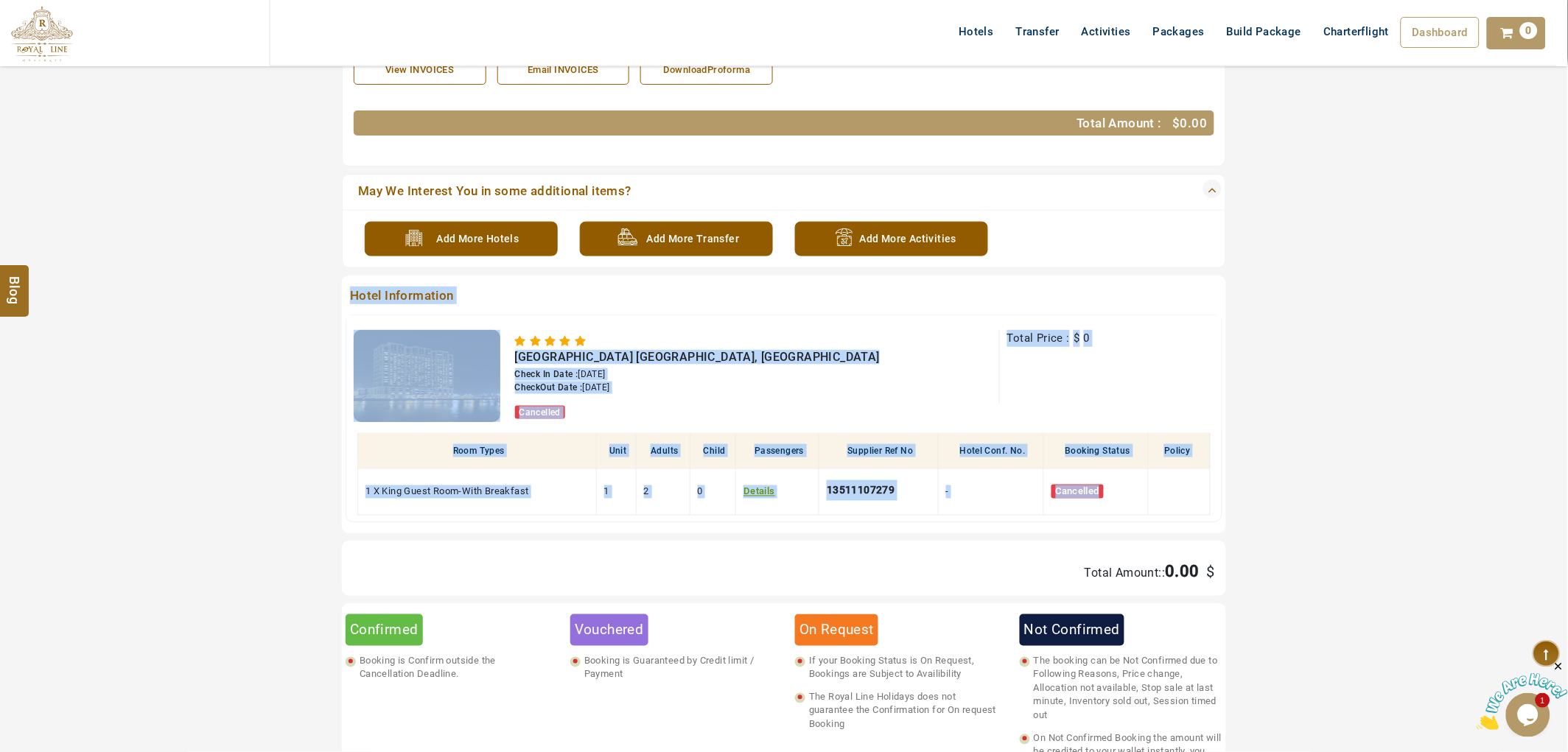
drag, startPoint x: 1143, startPoint y: 485, endPoint x: 335, endPoint y: 294, distance: 830.3
click at [335, 294] on section "Booking Guest Detail Booking Ref. No. HL210042500067 Guest Name Mr.ADAM AJLOUNI…" at bounding box center [784, 373] width 1568 height 1107
click at [915, 420] on div "Hilton Dubai Al Habtoor City, Dubai Check In Date : 30/01/2026 CheckOut Date : …" at bounding box center [749, 376] width 499 height 92
drag, startPoint x: 1129, startPoint y: 494, endPoint x: 436, endPoint y: 311, distance: 716.8
click at [366, 291] on div "Hotel Information Hilton Dubai Al Habtoor City, Dubai Check In Date : 30/01/202…" at bounding box center [783, 404] width 884 height 258
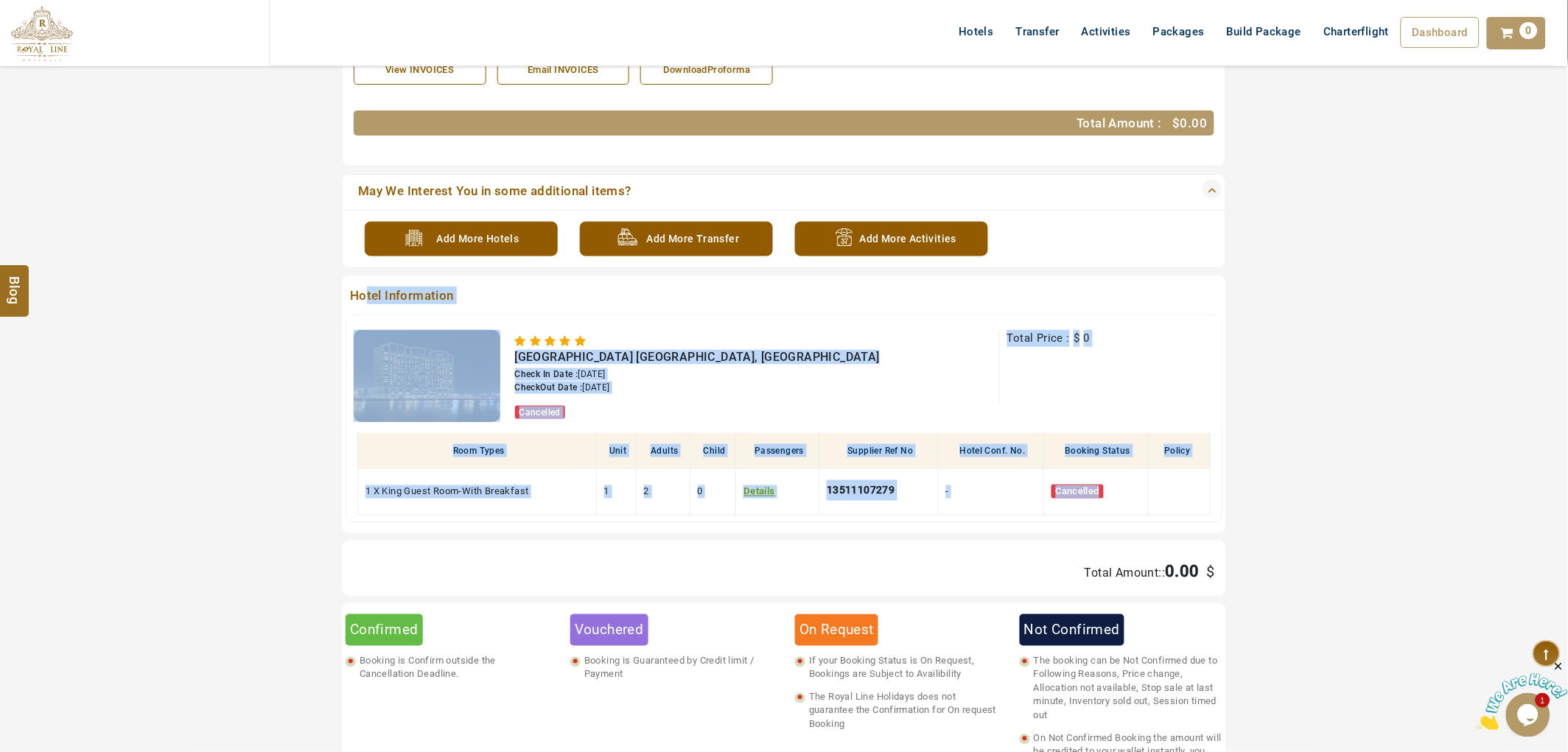
click at [702, 350] on span "Hilton Dubai Al Habtoor City, Dubai" at bounding box center [698, 357] width 366 height 14
drag, startPoint x: 918, startPoint y: 489, endPoint x: 430, endPoint y: 324, distance: 515.1
click at [329, 310] on section "Booking Guest Detail Booking Ref. No. HL210042500067 Guest Name Mr.ADAM AJLOUNI…" at bounding box center [784, 373] width 1568 height 1107
click at [1129, 358] on div "Total Price : $ 0 Total Points : 0 Points" at bounding box center [1107, 367] width 216 height 74
drag, startPoint x: 1138, startPoint y: 480, endPoint x: 343, endPoint y: 296, distance: 816.0
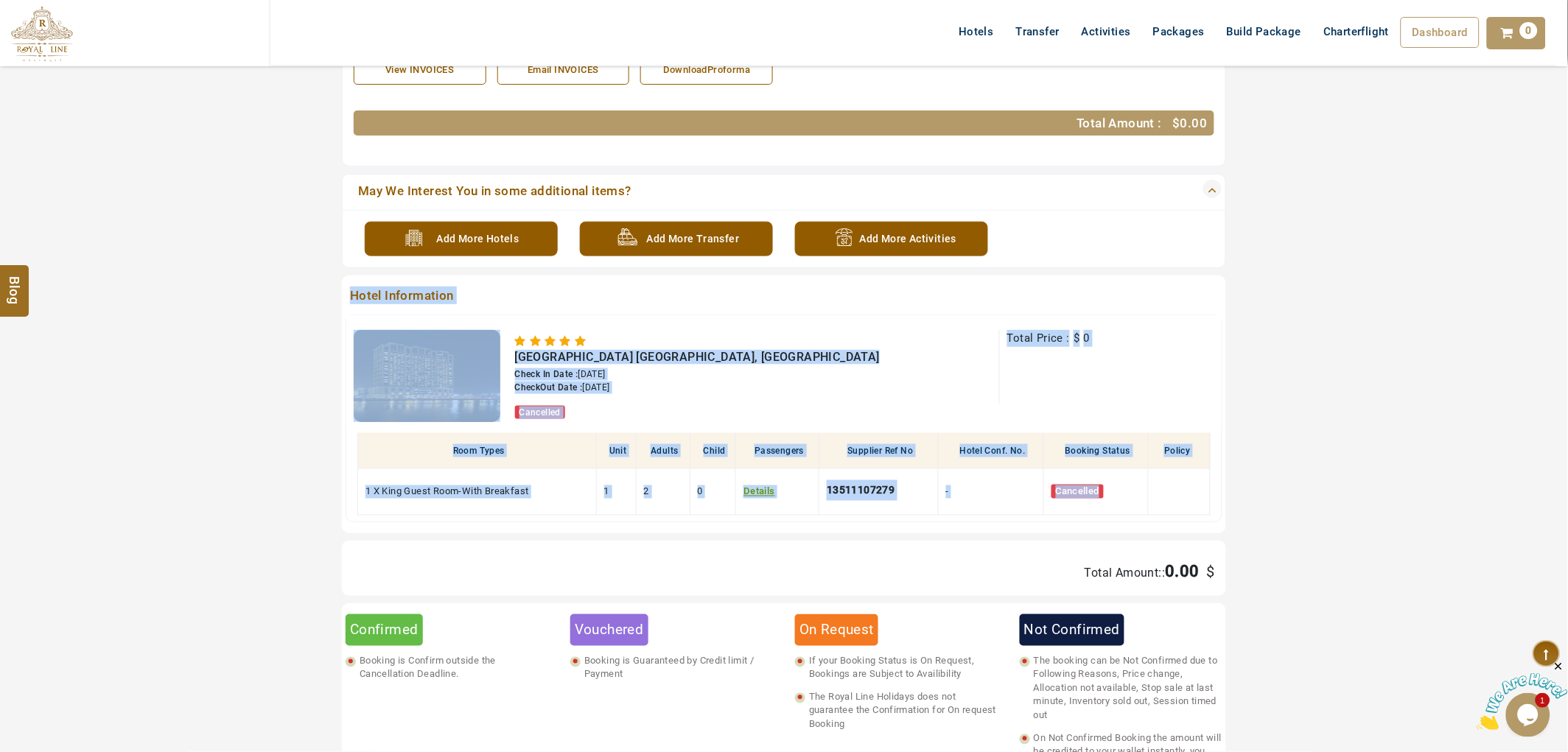
click at [343, 296] on div "Hotel Information Hilton Dubai Al Habtoor City, Dubai Check In Date : 30/01/202…" at bounding box center [783, 404] width 884 height 258
click at [1063, 342] on span "Total Price :" at bounding box center [1038, 338] width 63 height 13
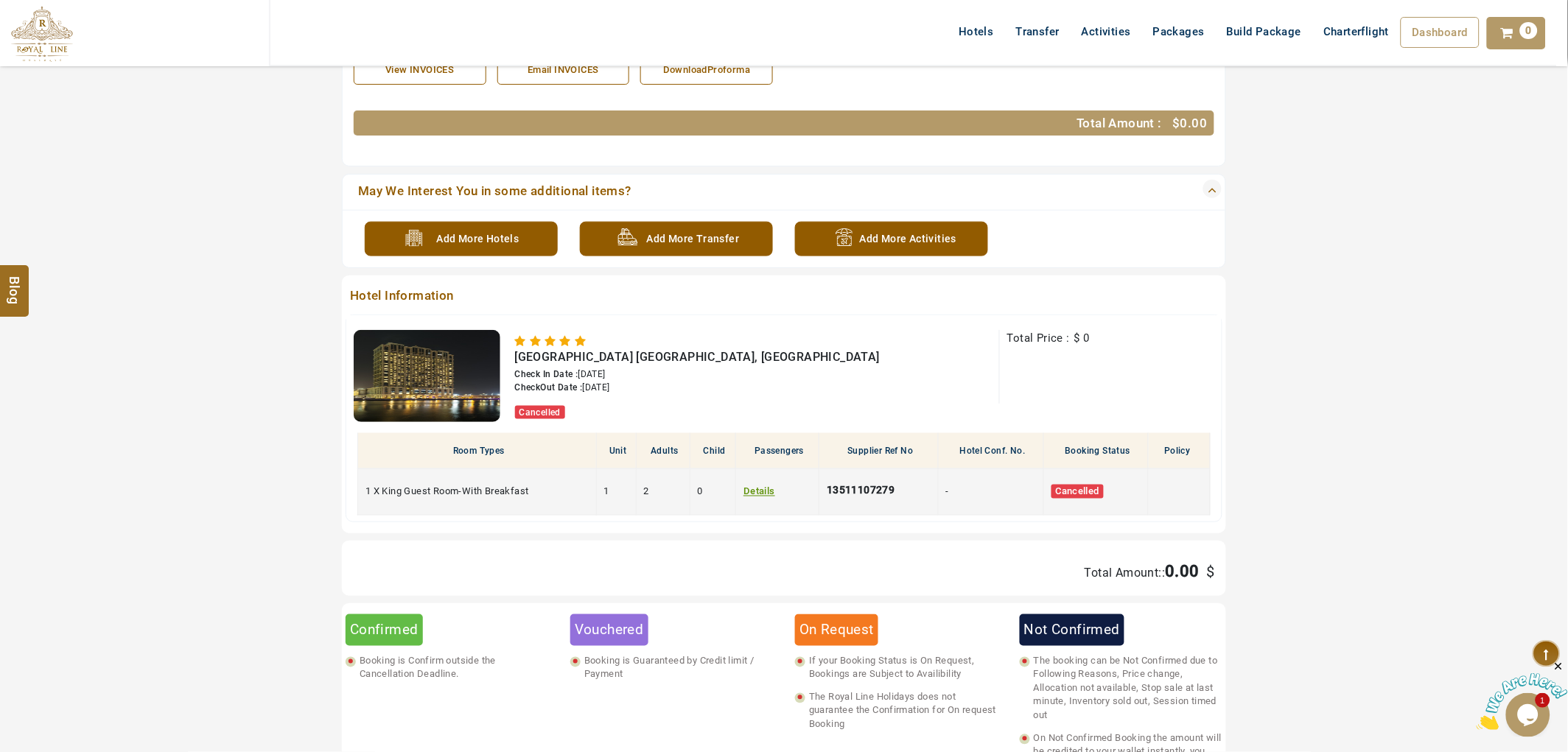
drag, startPoint x: 907, startPoint y: 487, endPoint x: 822, endPoint y: 490, distance: 85.1
click at [822, 490] on td "13511107279" at bounding box center [879, 491] width 118 height 46
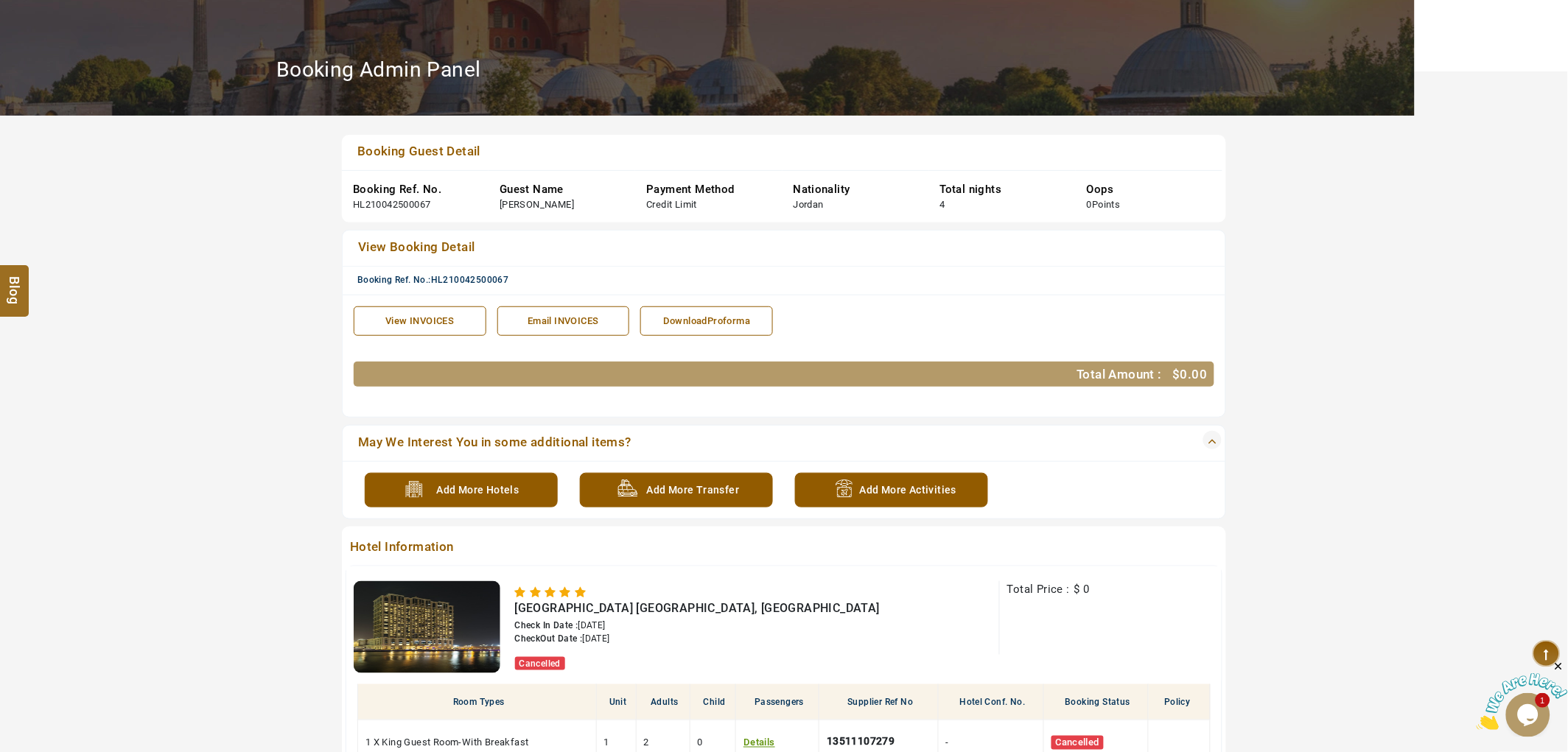
scroll to position [0, 0]
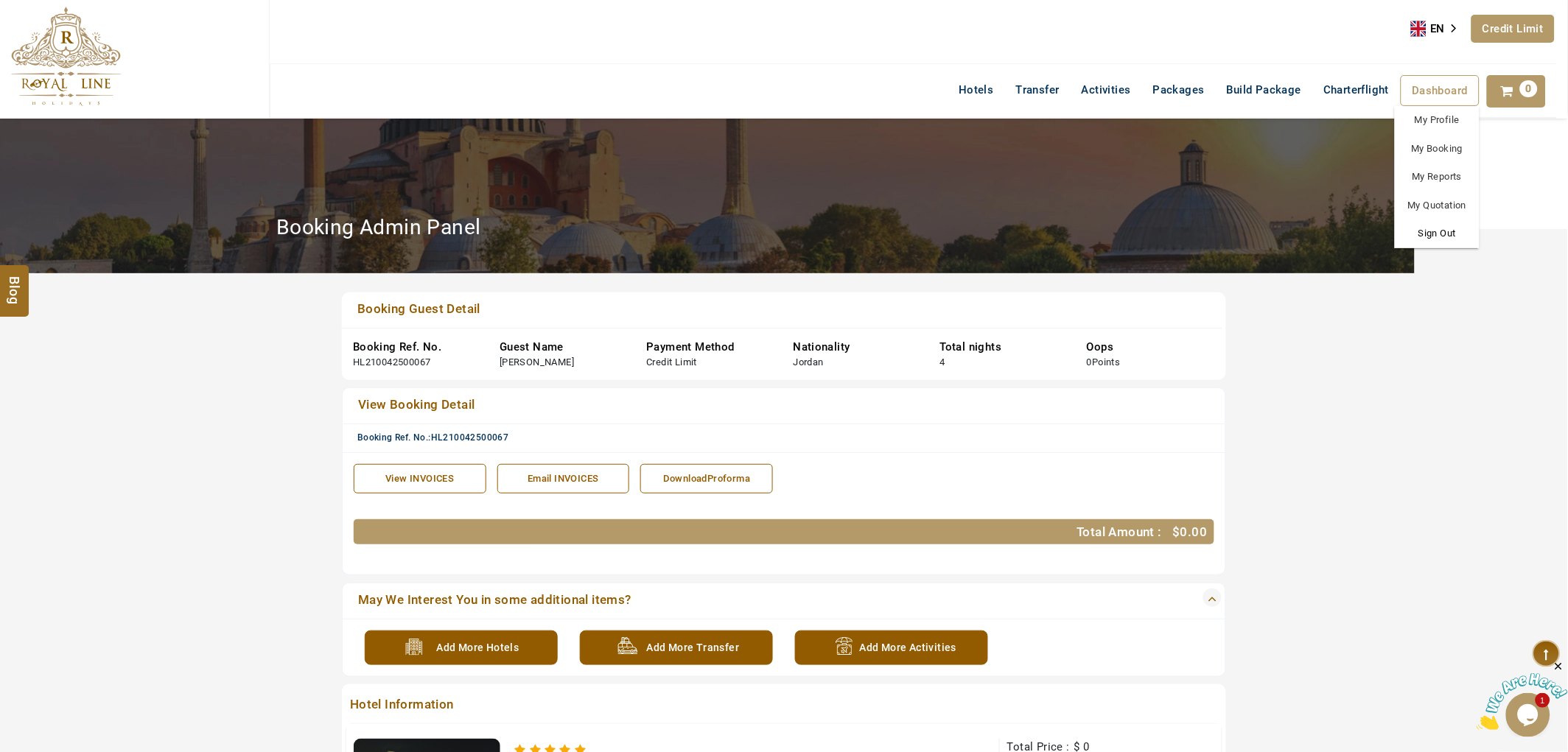
click at [1425, 230] on link "Sign Out" at bounding box center [1437, 234] width 85 height 29
